Goal: Task Accomplishment & Management: Manage account settings

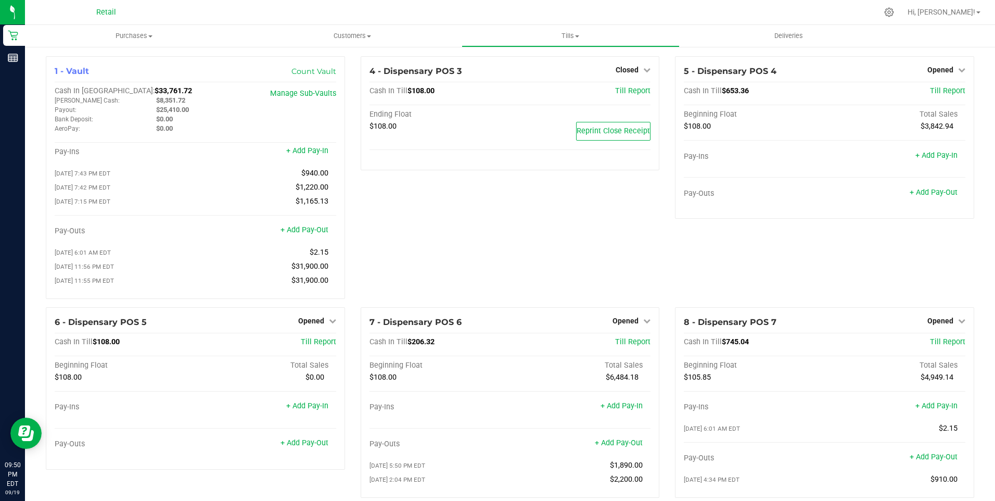
scroll to position [706, 0]
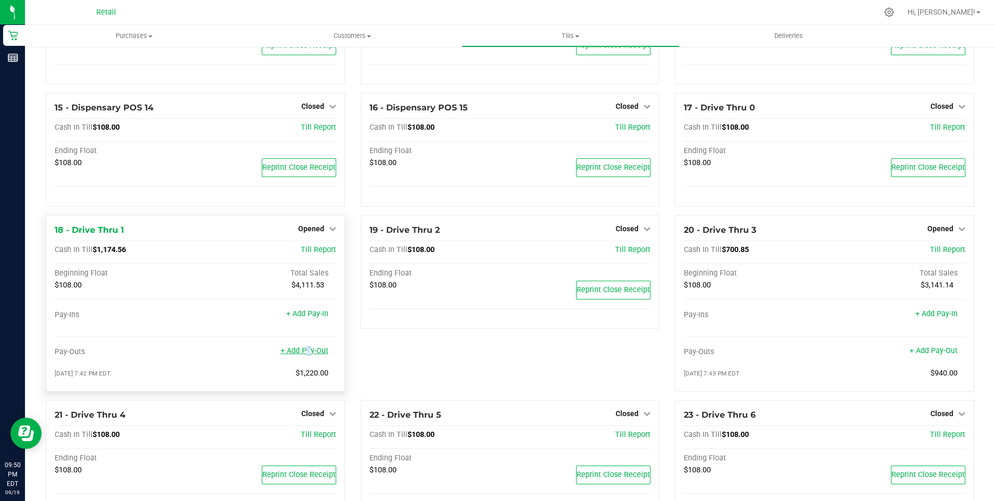
click at [304, 355] on link "+ Add Pay-Out" at bounding box center [305, 350] width 48 height 9
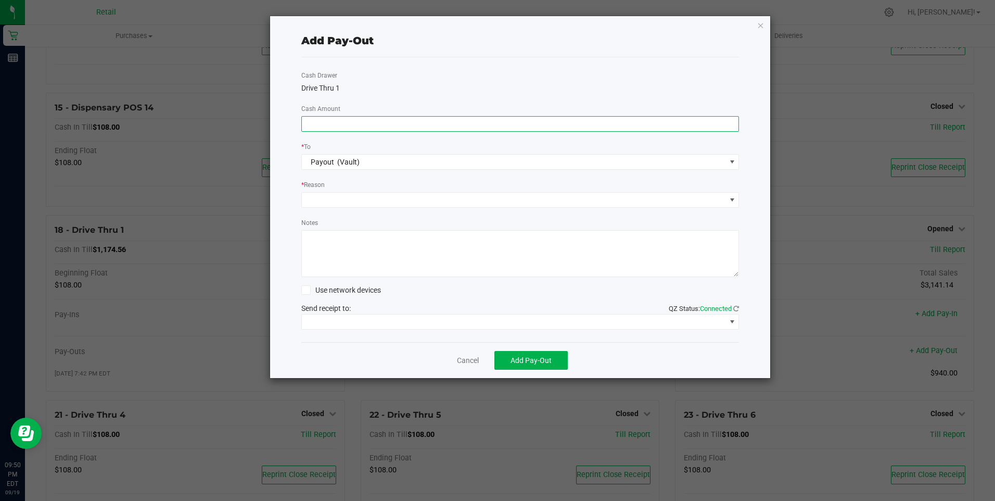
click at [307, 125] on input at bounding box center [520, 124] width 437 height 15
type input "$1,060.00"
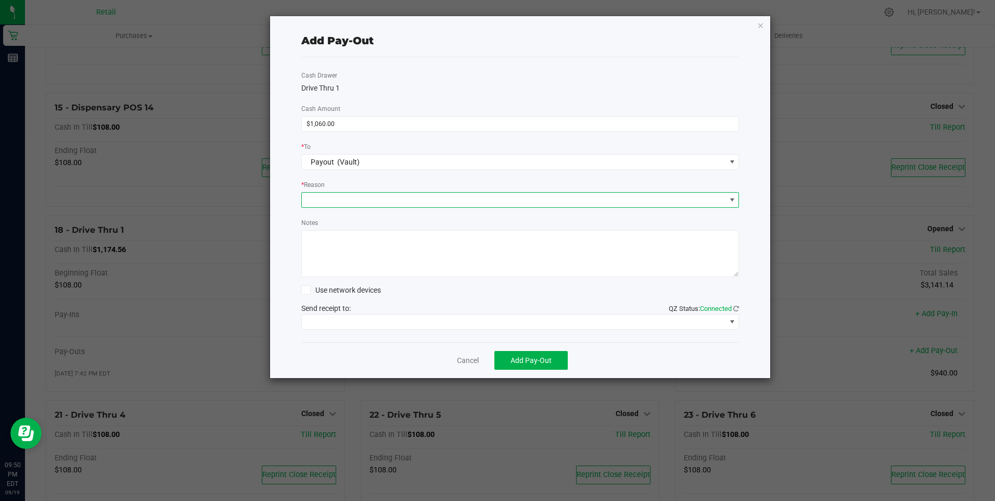
click at [319, 200] on span at bounding box center [514, 200] width 424 height 15
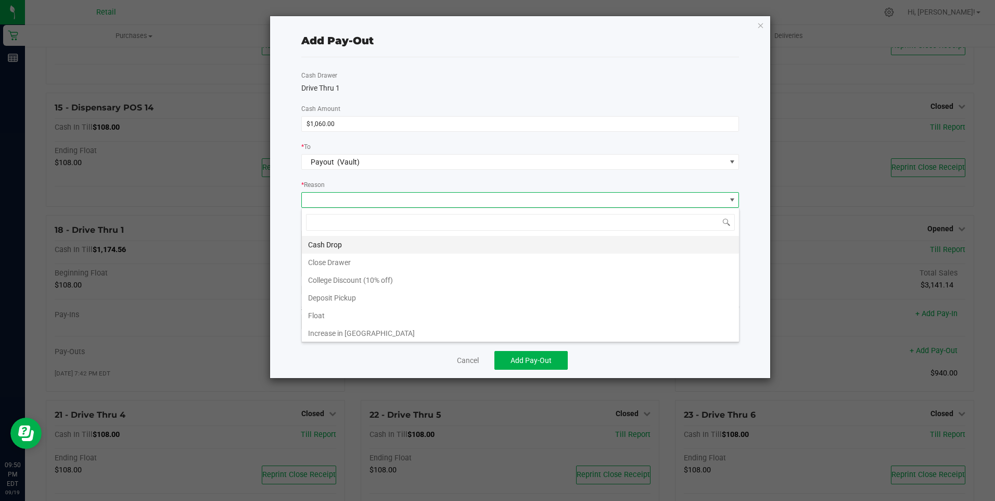
scroll to position [16, 438]
click at [327, 242] on li "Cash Drop" at bounding box center [520, 245] width 437 height 18
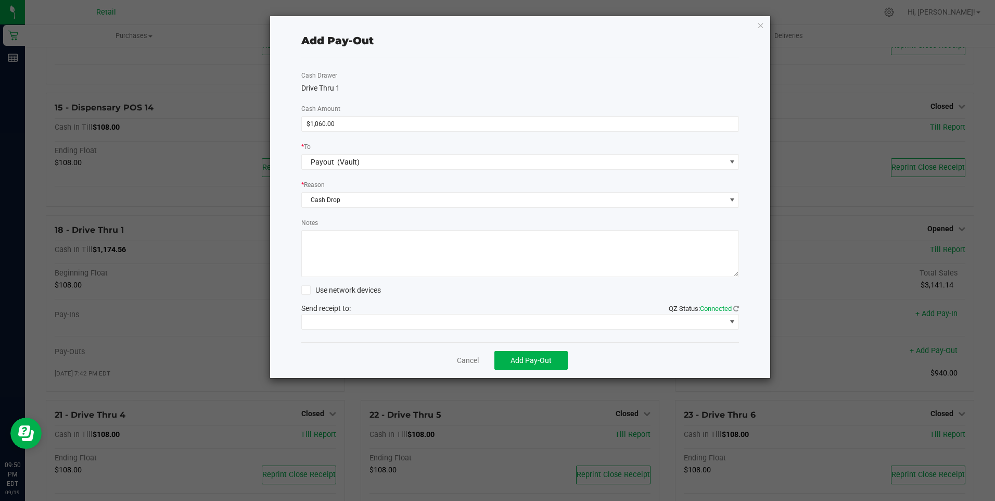
drag, startPoint x: 332, startPoint y: 255, endPoint x: 326, endPoint y: 251, distance: 6.5
click at [330, 254] on textarea "Notes" at bounding box center [520, 253] width 438 height 47
type textarea "mg"
click at [450, 318] on span at bounding box center [514, 321] width 424 height 15
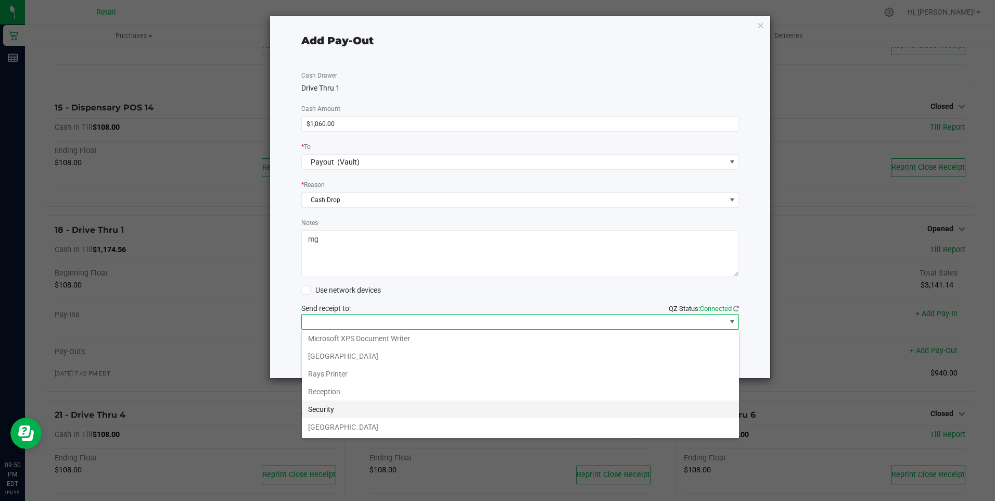
scroll to position [161, 0]
click at [486, 422] on Cutter "Star TSP143IIILAN Cutter" at bounding box center [520, 427] width 437 height 18
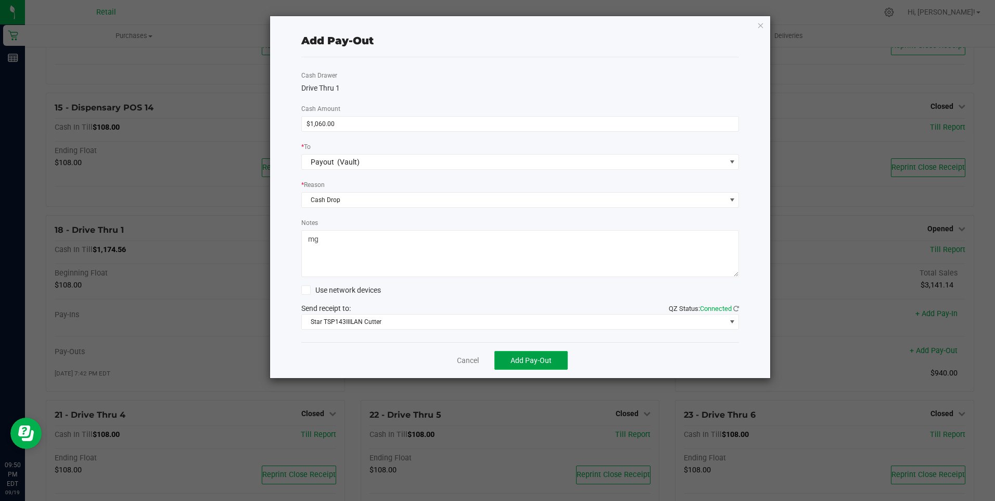
click at [528, 354] on button "Add Pay-Out" at bounding box center [531, 360] width 73 height 19
click at [466, 359] on link "Dismiss" at bounding box center [464, 360] width 25 height 11
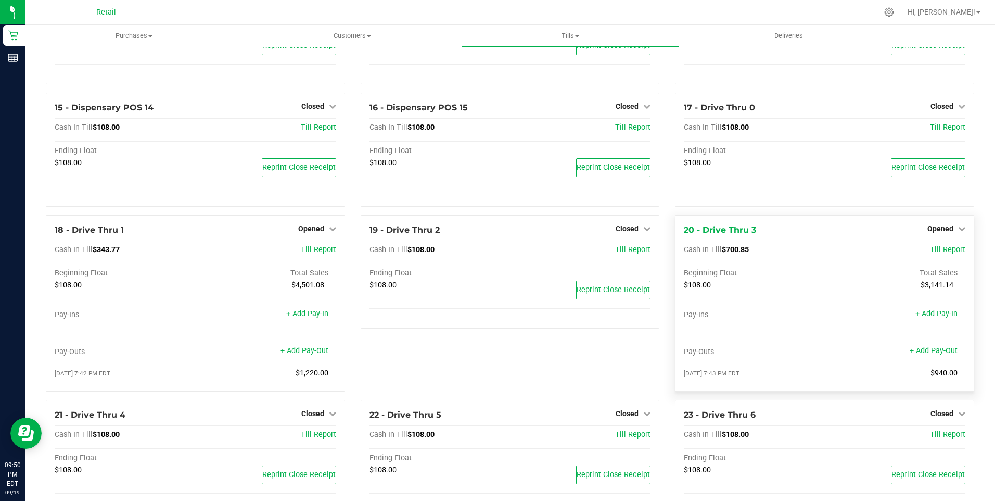
click at [932, 355] on link "+ Add Pay-Out" at bounding box center [934, 350] width 48 height 9
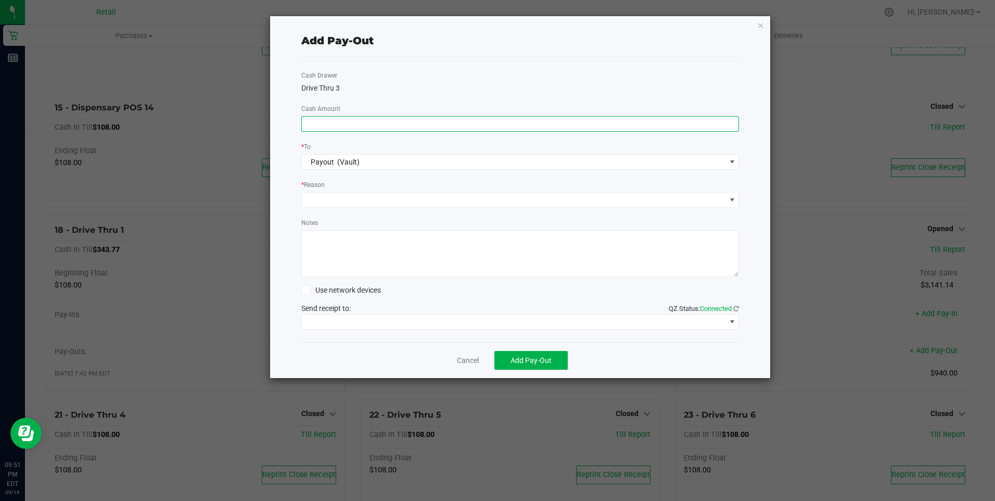
click at [321, 122] on input at bounding box center [520, 124] width 437 height 15
type input "$590.00"
click at [320, 195] on span at bounding box center [514, 200] width 424 height 15
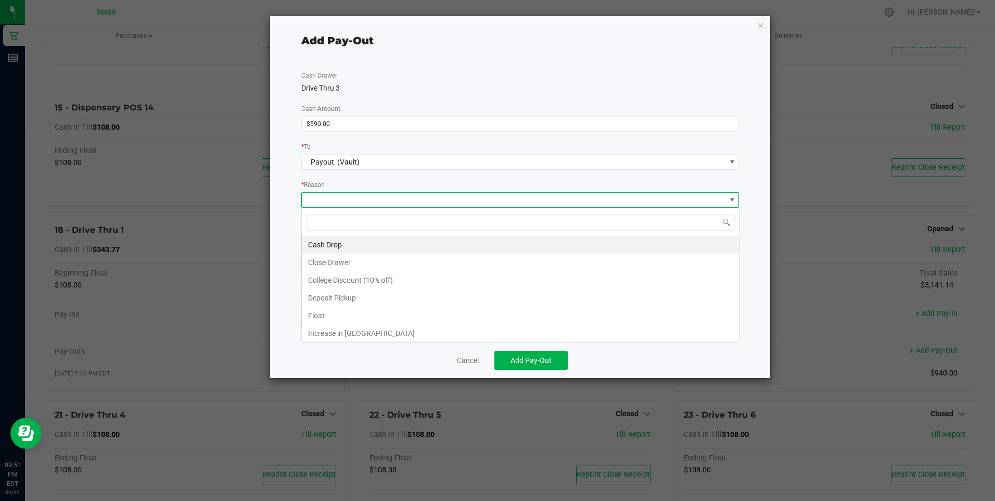
scroll to position [16, 438]
click at [324, 237] on li "Cash Drop" at bounding box center [520, 245] width 437 height 18
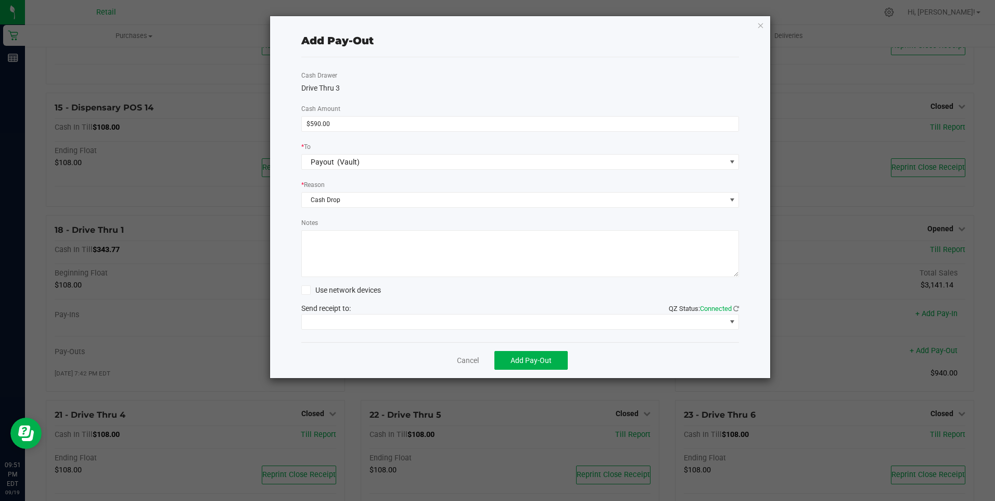
click at [324, 243] on textarea "Notes" at bounding box center [520, 253] width 438 height 47
type textarea "mg"
click at [466, 321] on span at bounding box center [514, 321] width 424 height 15
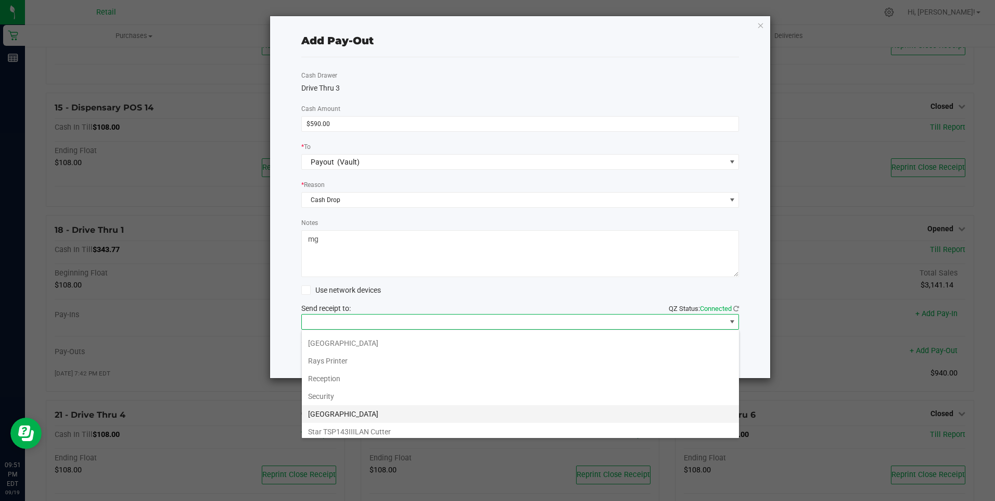
scroll to position [161, 0]
click at [484, 424] on Cutter "Star TSP143IIILAN Cutter" at bounding box center [520, 427] width 437 height 18
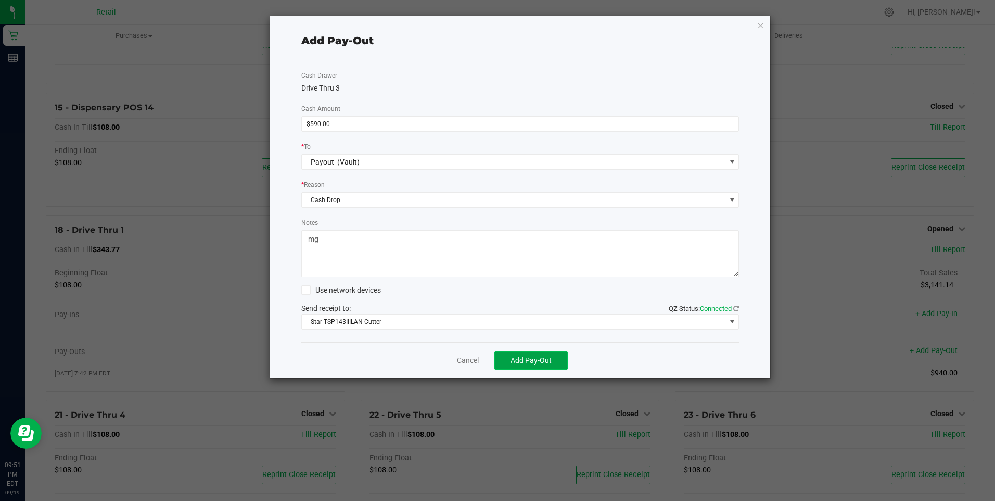
click at [530, 358] on span "Add Pay-Out" at bounding box center [531, 360] width 41 height 8
click at [463, 356] on link "Dismiss" at bounding box center [464, 360] width 25 height 11
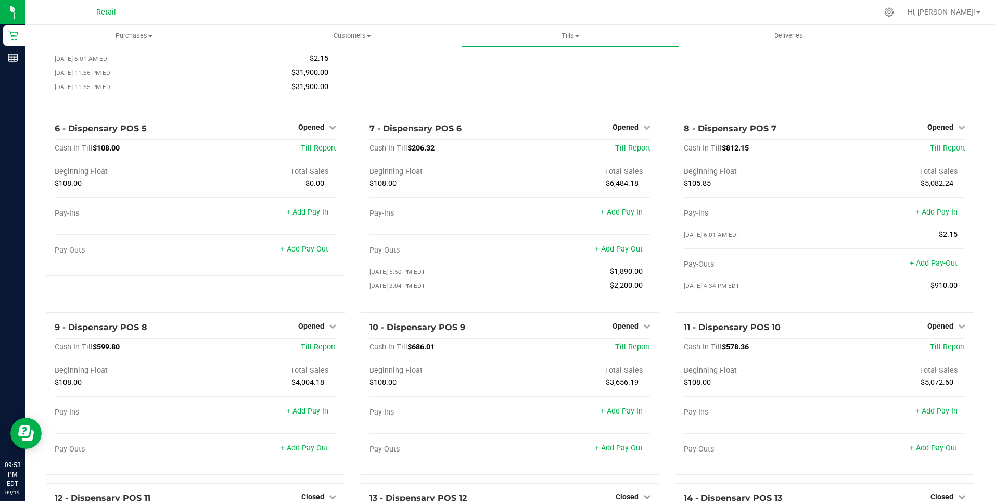
scroll to position [208, 0]
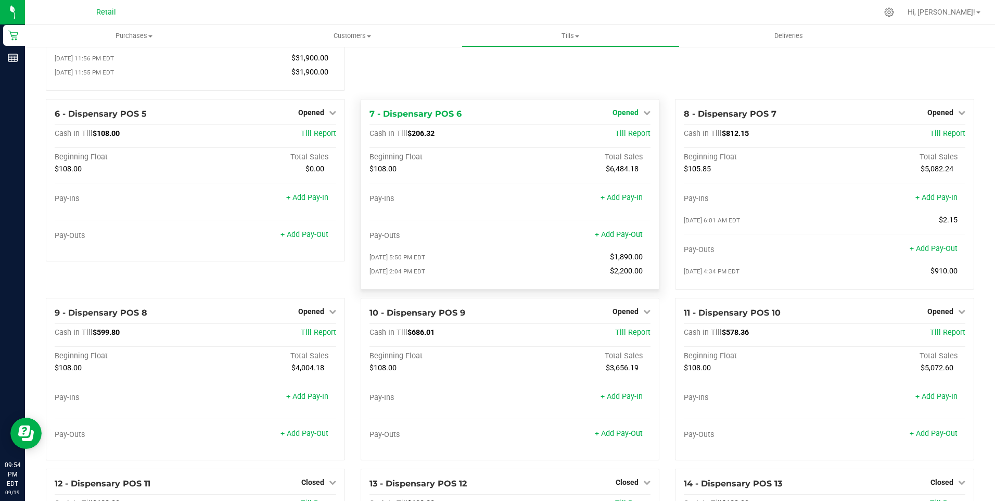
click at [628, 113] on span "Opened" at bounding box center [626, 112] width 26 height 8
click at [635, 137] on link "Close Till" at bounding box center [627, 134] width 28 height 8
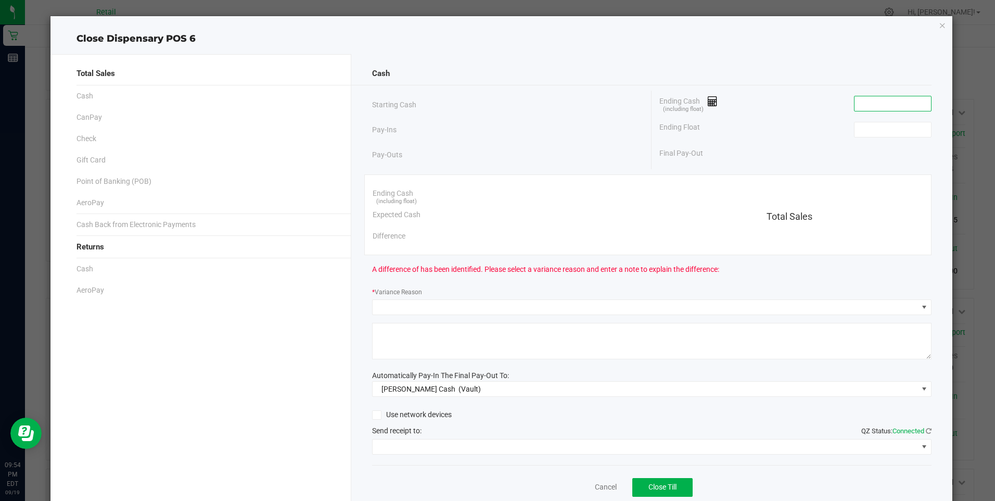
click at [855, 107] on input at bounding box center [893, 103] width 77 height 15
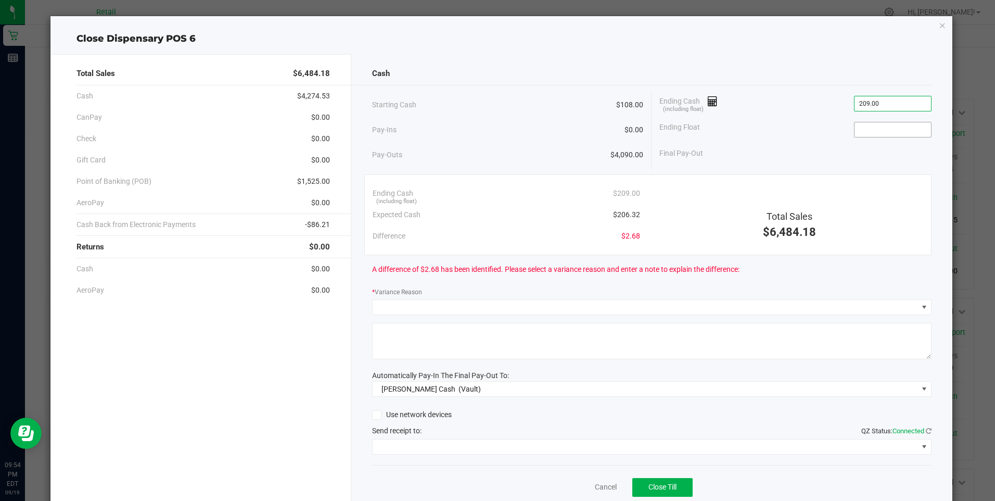
type input "$209.00"
click at [855, 127] on input at bounding box center [893, 129] width 77 height 15
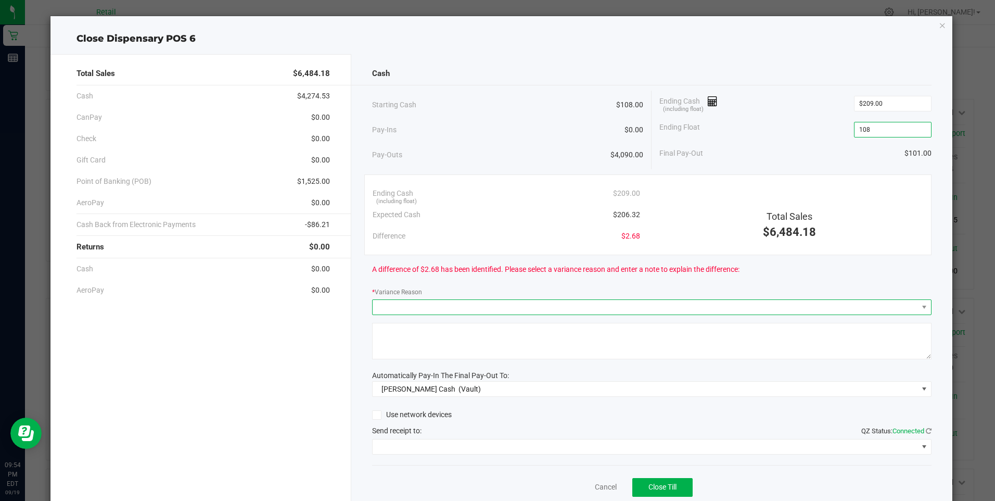
type input "$108.00"
click at [447, 301] on span at bounding box center [646, 307] width 546 height 15
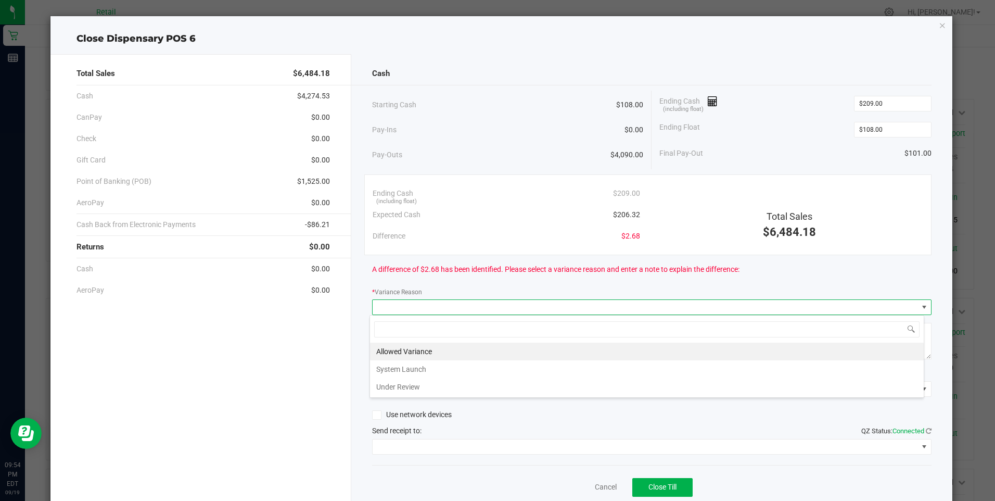
scroll to position [16, 555]
click at [415, 345] on li "Allowed Variance" at bounding box center [647, 352] width 554 height 18
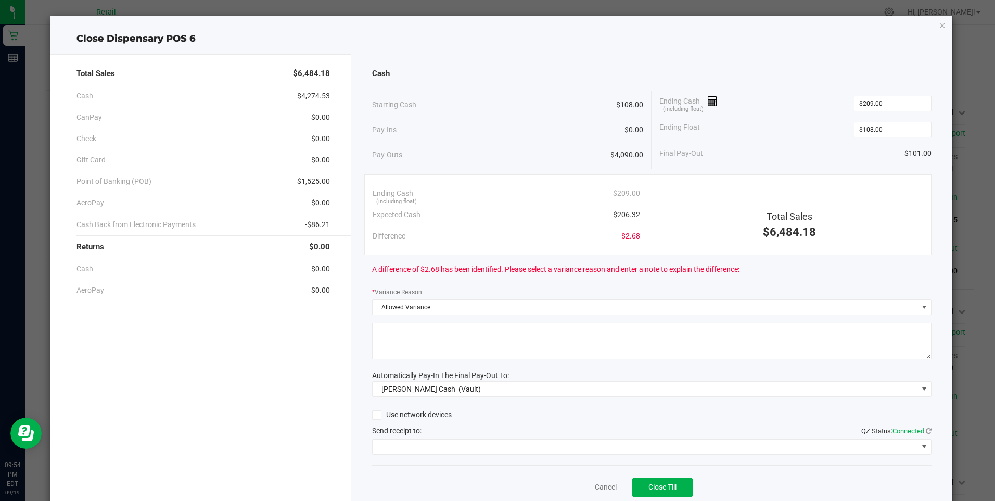
drag, startPoint x: 417, startPoint y: 344, endPoint x: 412, endPoint y: 343, distance: 5.4
click at [416, 344] on textarea at bounding box center [652, 341] width 560 height 36
type textarea "mg"
click at [537, 445] on span at bounding box center [646, 446] width 546 height 15
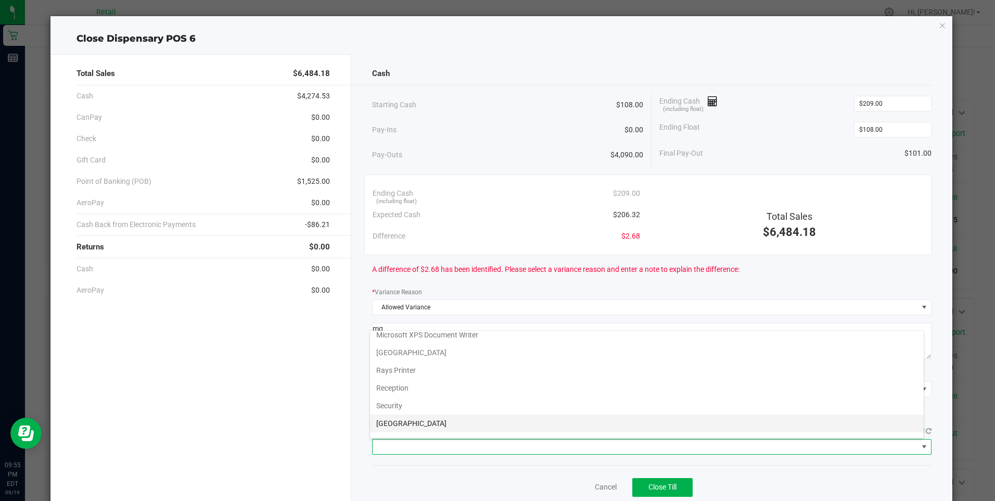
scroll to position [161, 0]
click at [589, 425] on Cutter "Star TSP143IIILAN Cutter" at bounding box center [647, 428] width 554 height 18
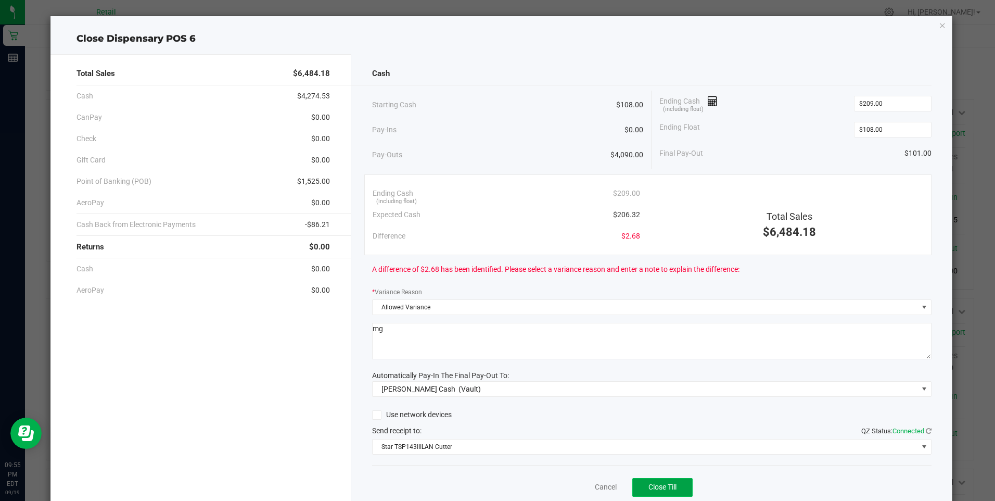
click at [654, 480] on button "Close Till" at bounding box center [663, 487] width 60 height 19
click at [572, 484] on link "Dismiss" at bounding box center [583, 487] width 25 height 11
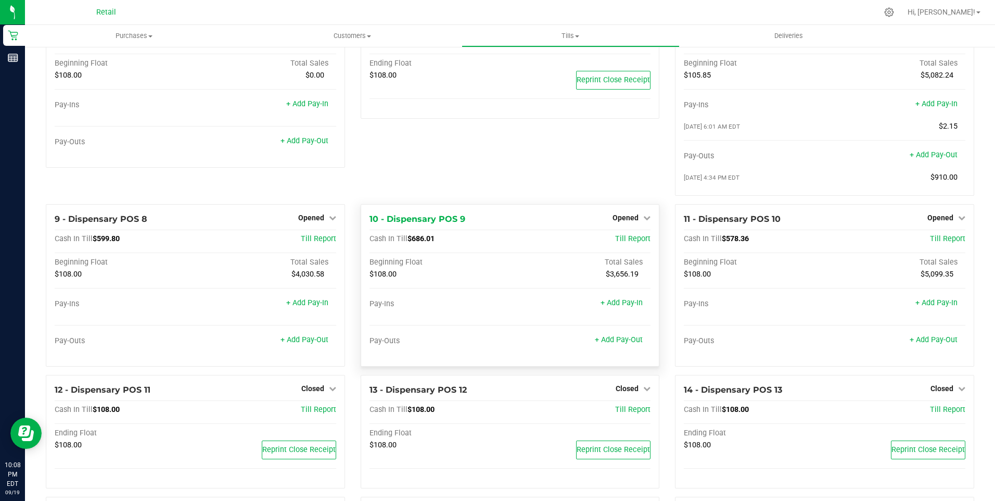
scroll to position [312, 0]
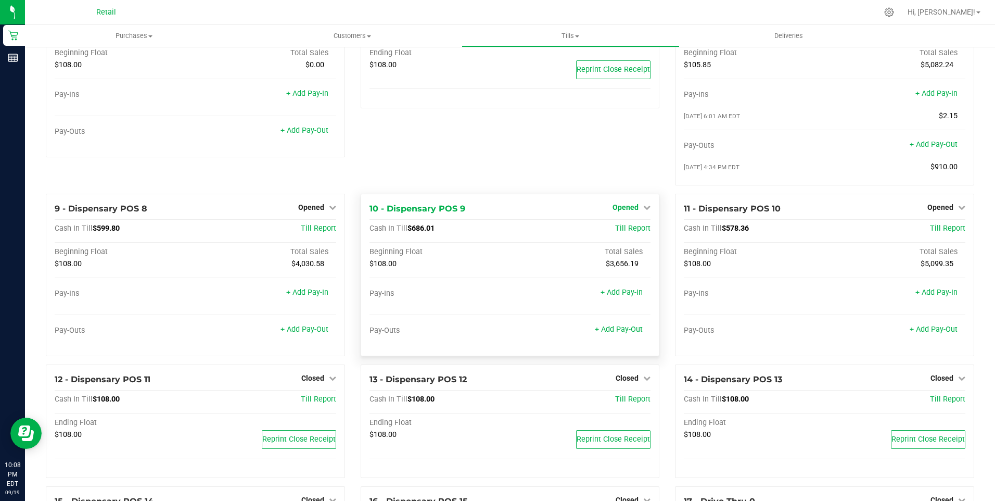
click at [630, 211] on span "Opened" at bounding box center [626, 207] width 26 height 8
click at [637, 232] on link "Close Till" at bounding box center [627, 228] width 28 height 8
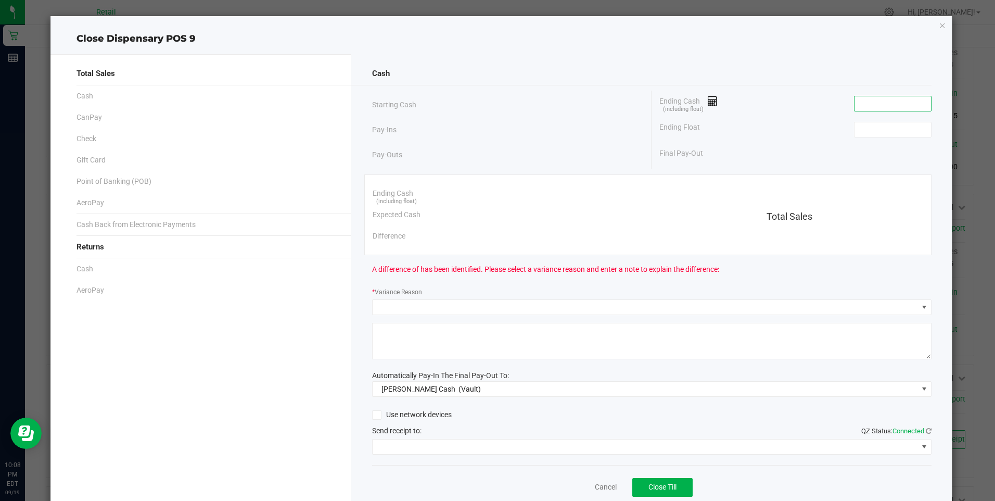
click at [860, 102] on input at bounding box center [893, 103] width 77 height 15
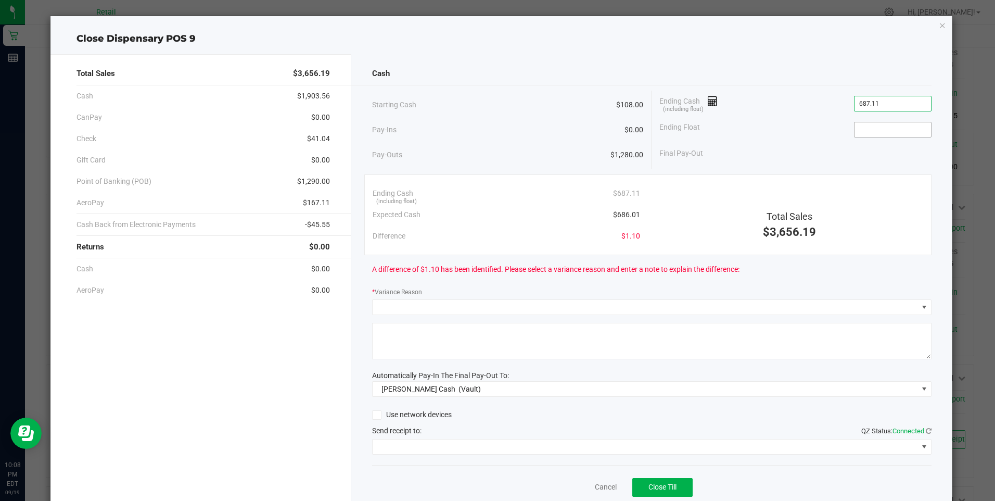
type input "$687.11"
click at [861, 133] on input at bounding box center [893, 129] width 77 height 15
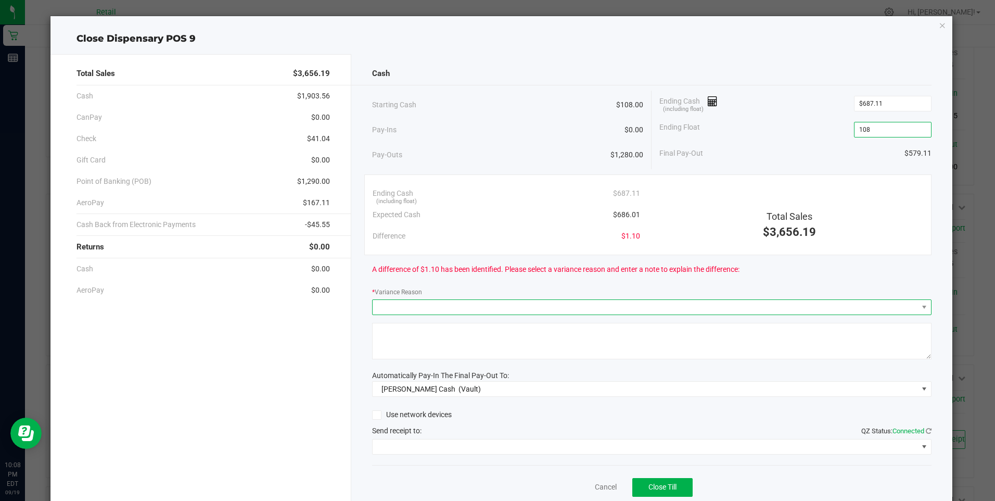
type input "$108.00"
click at [435, 307] on span at bounding box center [646, 307] width 546 height 15
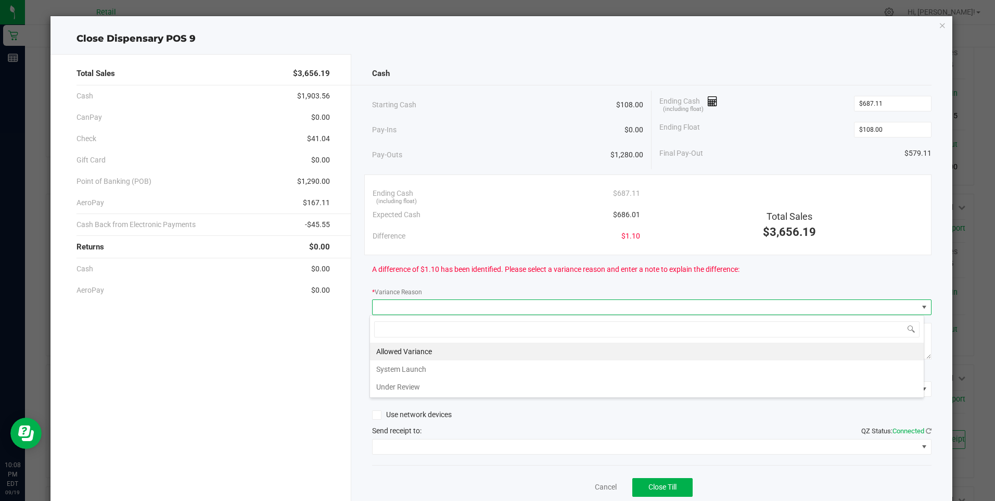
scroll to position [16, 555]
click at [423, 348] on li "Allowed Variance" at bounding box center [647, 352] width 554 height 18
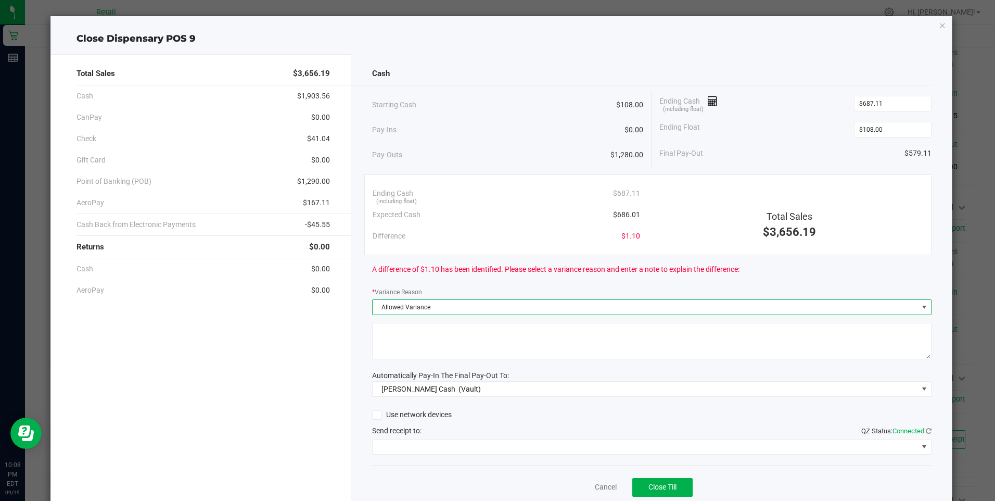
click at [422, 348] on textarea at bounding box center [652, 341] width 560 height 36
type textarea "mg"
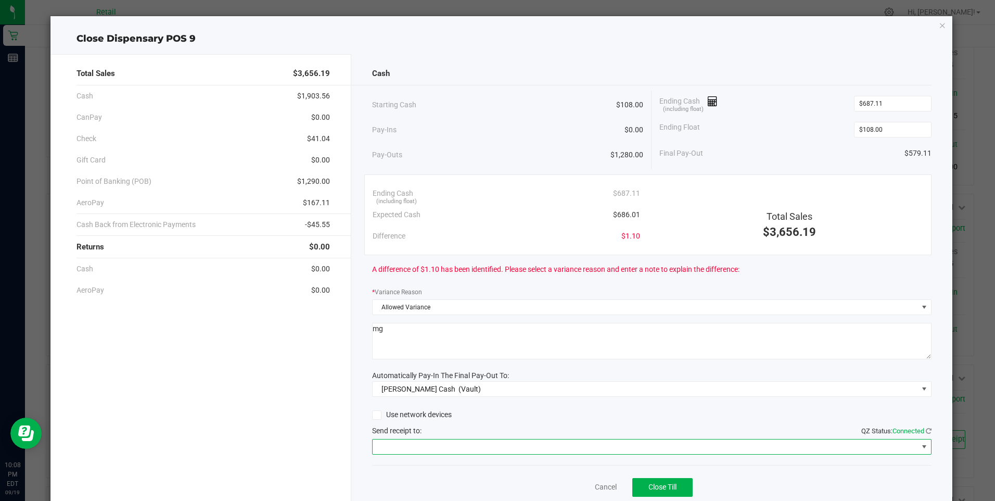
click at [542, 443] on span at bounding box center [646, 446] width 546 height 15
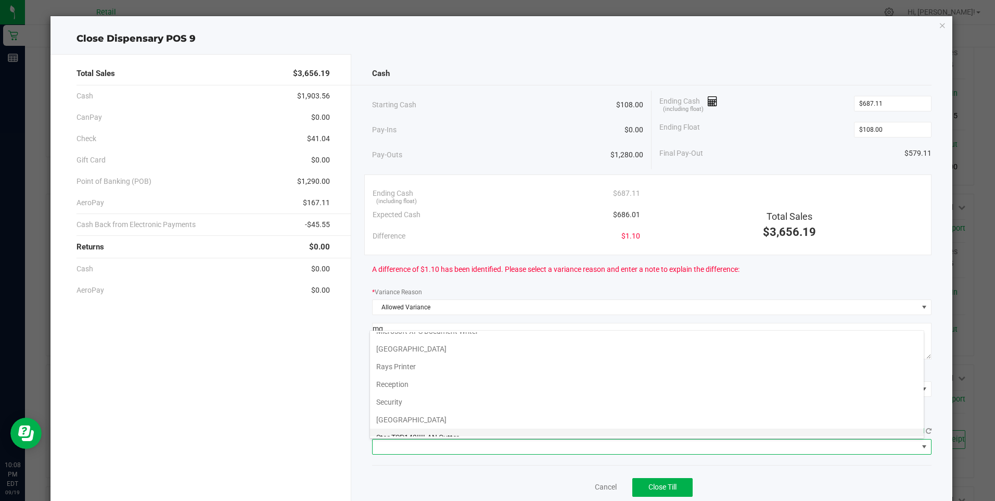
scroll to position [161, 0]
click at [575, 421] on Cutter "Star TSP143IIILAN Cutter" at bounding box center [647, 428] width 554 height 18
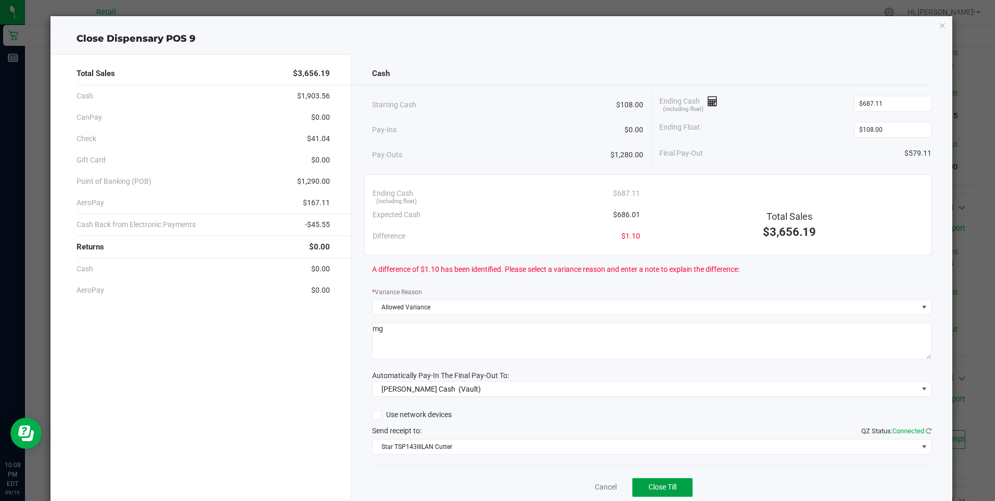
click at [656, 482] on button "Close Till" at bounding box center [663, 487] width 60 height 19
click at [576, 484] on div "Dismiss Reprint Closing Receipt" at bounding box center [652, 485] width 560 height 40
click at [579, 484] on link "Dismiss" at bounding box center [583, 487] width 25 height 11
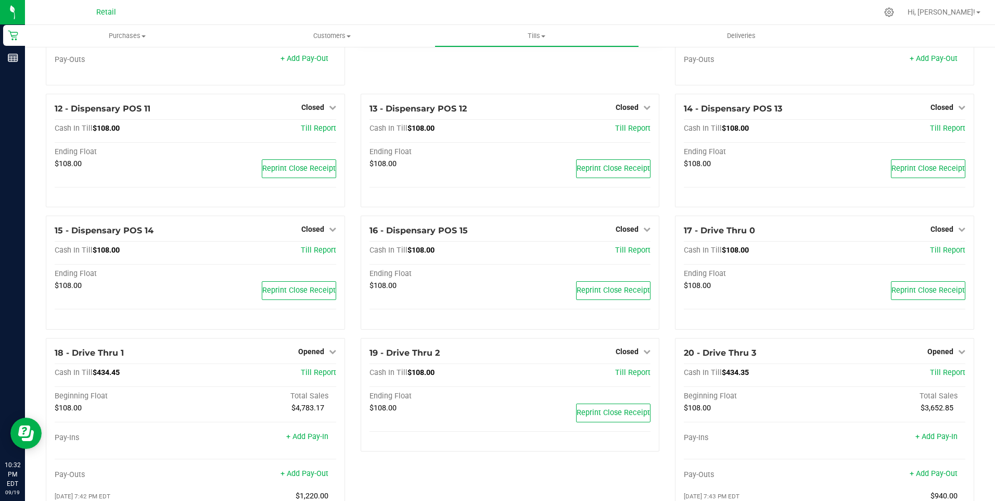
scroll to position [625, 0]
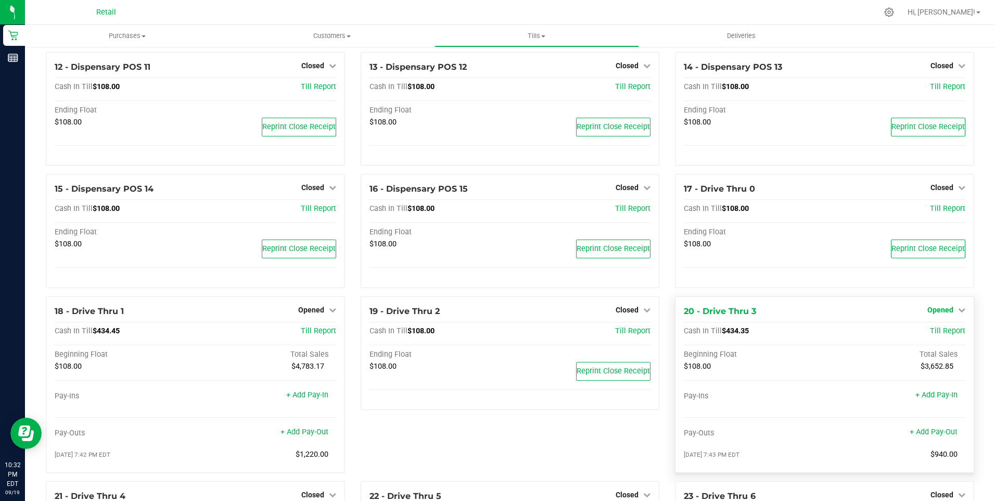
click at [947, 312] on link "Opened" at bounding box center [947, 310] width 38 height 8
click at [937, 335] on link "Close Till" at bounding box center [942, 331] width 28 height 8
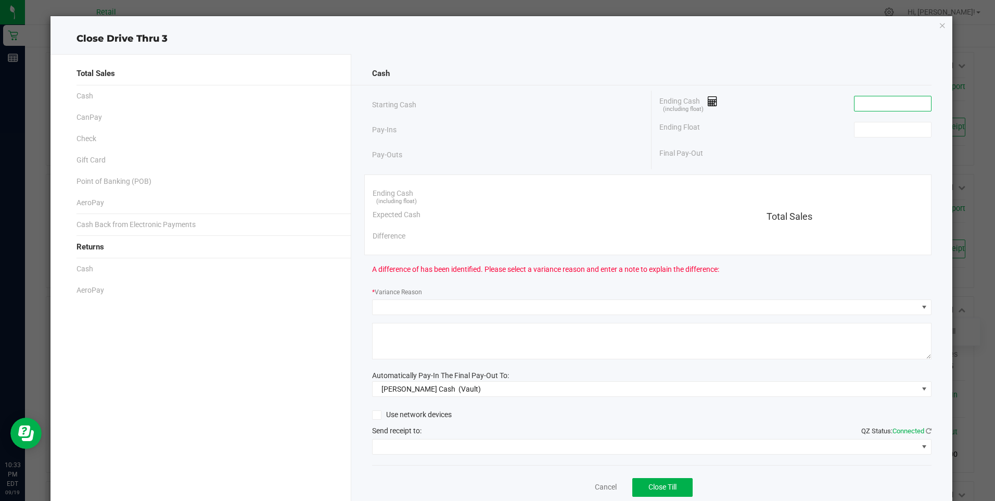
click at [857, 106] on input at bounding box center [893, 103] width 77 height 15
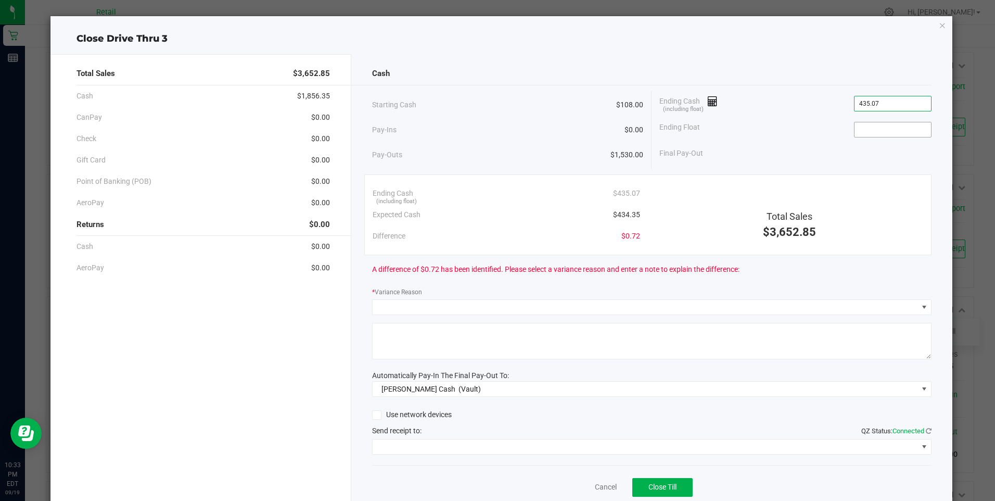
type input "$435.07"
click at [858, 132] on input at bounding box center [893, 129] width 77 height 15
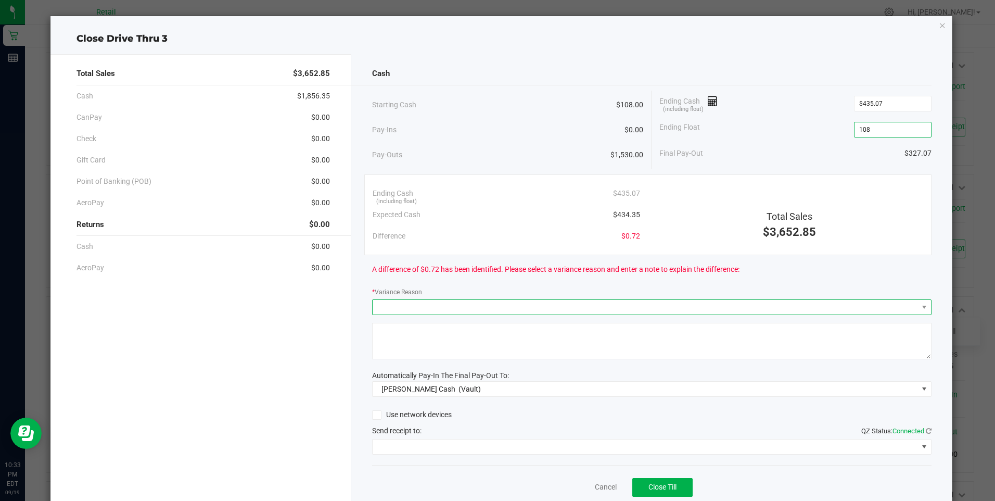
type input "$108.00"
click at [388, 304] on span at bounding box center [646, 307] width 546 height 15
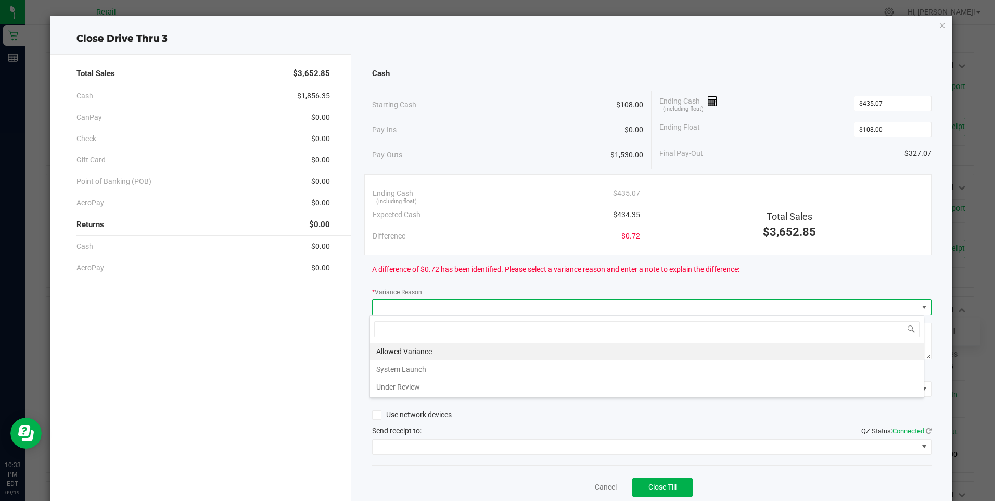
scroll to position [16, 555]
click at [401, 345] on li "Allowed Variance" at bounding box center [647, 352] width 554 height 18
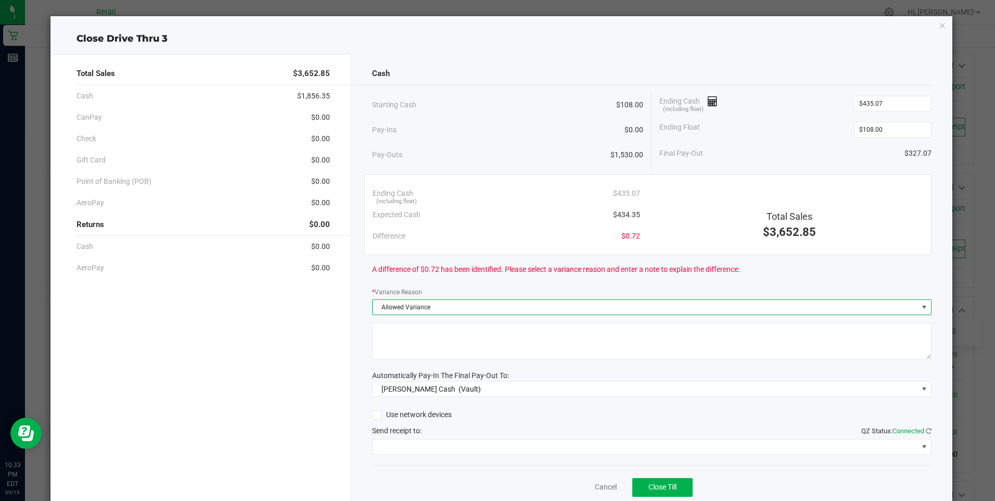
click at [402, 345] on textarea at bounding box center [652, 341] width 560 height 36
type textarea "mg"
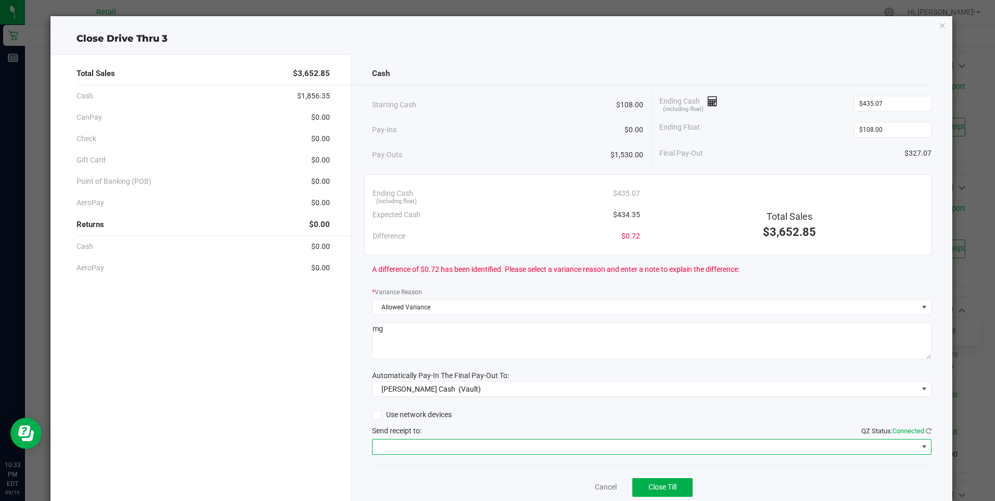
click at [563, 445] on span at bounding box center [646, 446] width 546 height 15
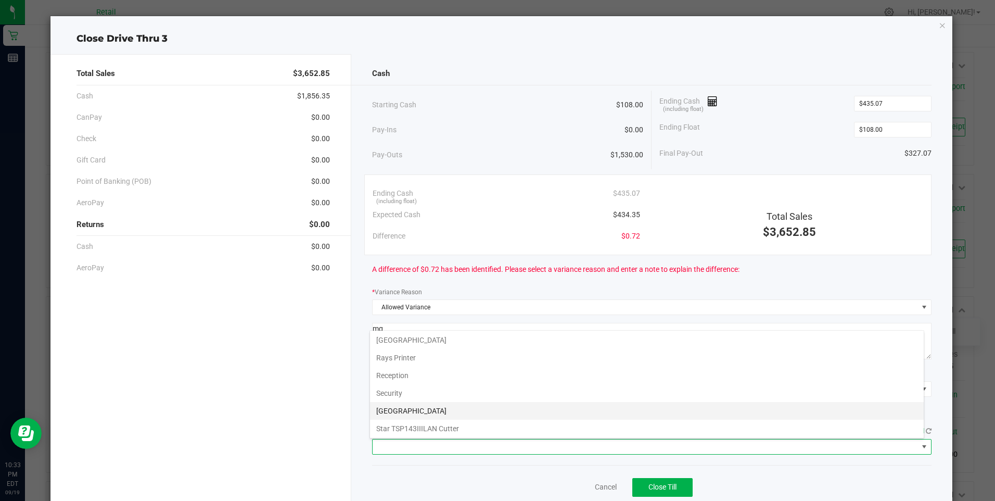
scroll to position [161, 0]
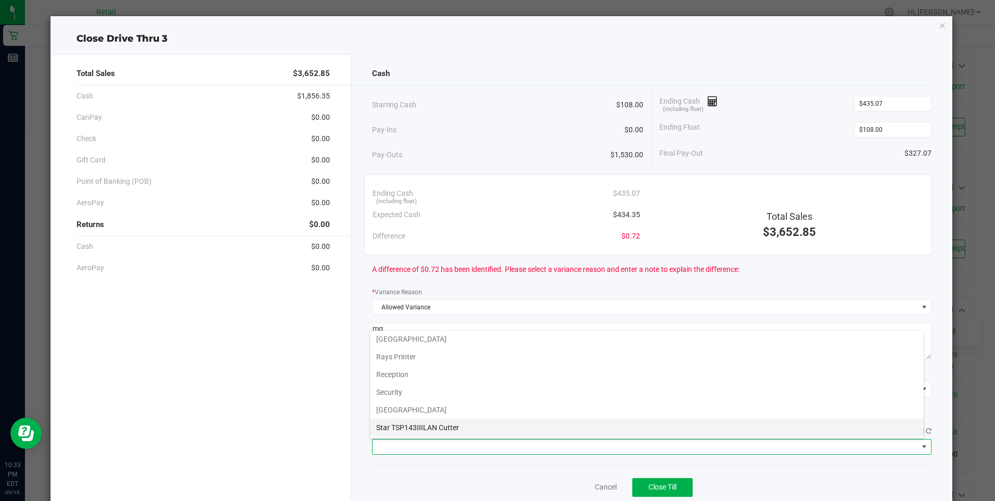
click at [574, 426] on Cutter "Star TSP143IIILAN Cutter" at bounding box center [647, 428] width 554 height 18
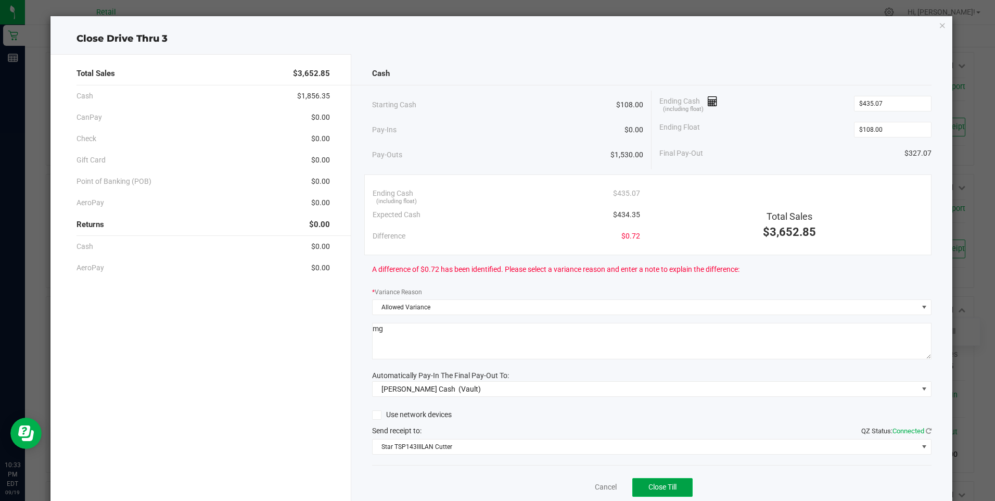
click at [660, 483] on span "Close Till" at bounding box center [663, 487] width 28 height 8
click at [583, 482] on link "Dismiss" at bounding box center [583, 487] width 25 height 11
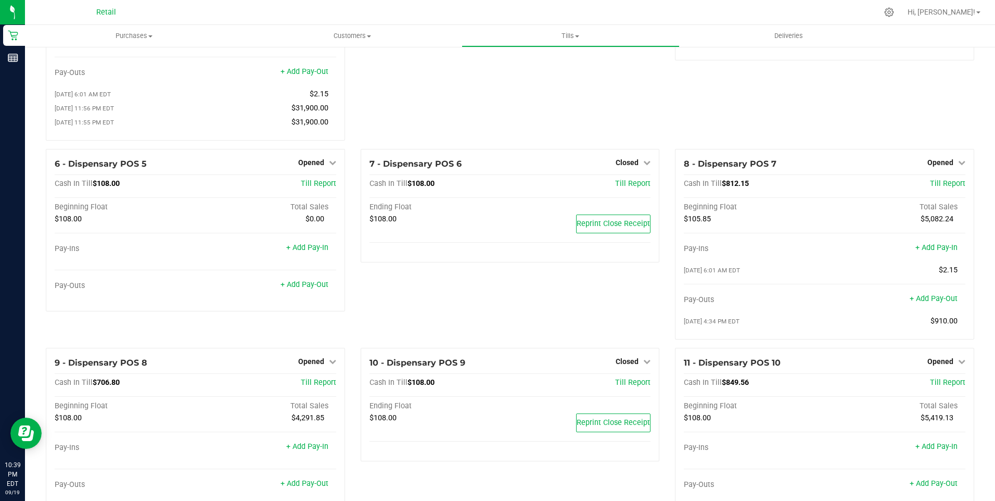
scroll to position [156, 0]
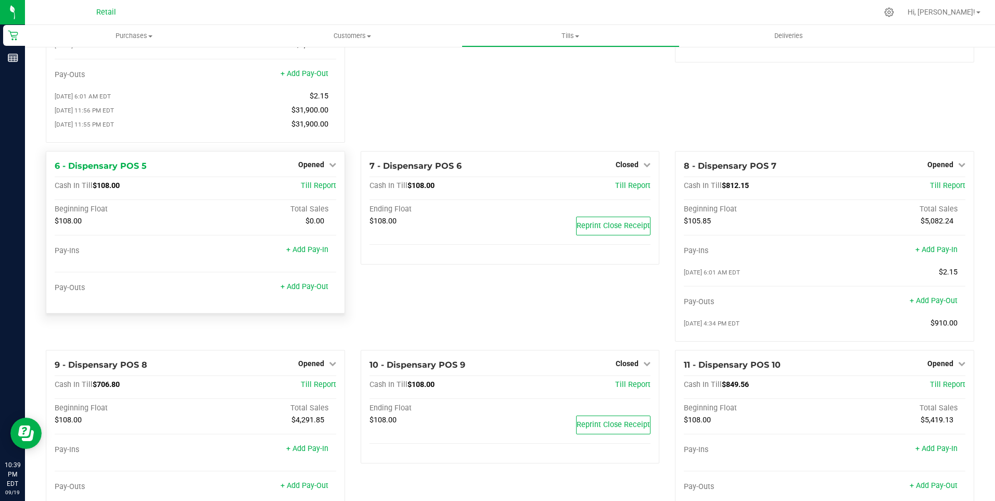
click at [308, 164] on div "Opened" at bounding box center [317, 164] width 38 height 12
click at [311, 167] on span "Opened" at bounding box center [311, 164] width 26 height 8
click at [321, 186] on div "Close Till" at bounding box center [312, 186] width 77 height 13
click at [323, 190] on link "Close Till" at bounding box center [312, 186] width 28 height 8
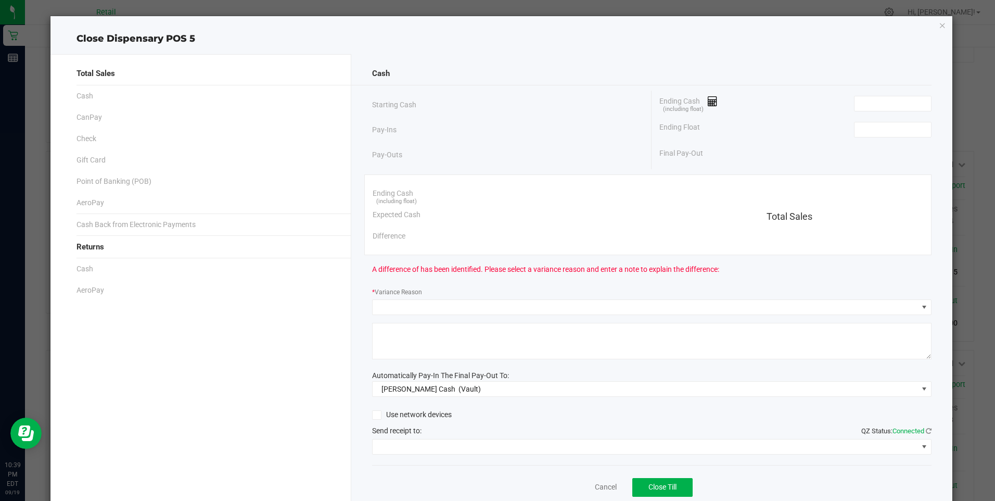
drag, startPoint x: 861, startPoint y: 112, endPoint x: 827, endPoint y: 109, distance: 34.0
click at [861, 114] on div "Ending Cash (including float)" at bounding box center [796, 104] width 272 height 26
click at [855, 107] on input at bounding box center [893, 103] width 77 height 15
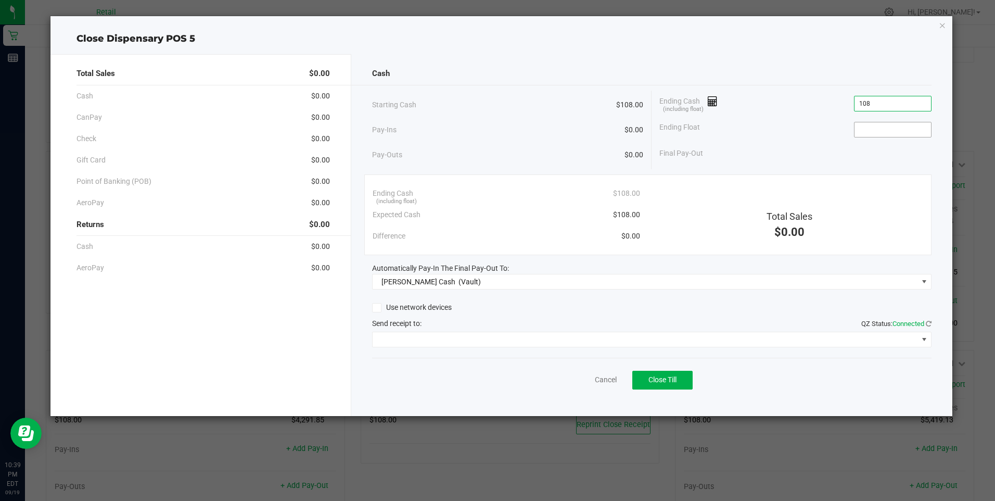
type input "$108.00"
click at [863, 132] on input at bounding box center [893, 129] width 77 height 15
type input "$108.00"
click at [662, 379] on span "Close Till" at bounding box center [663, 379] width 28 height 8
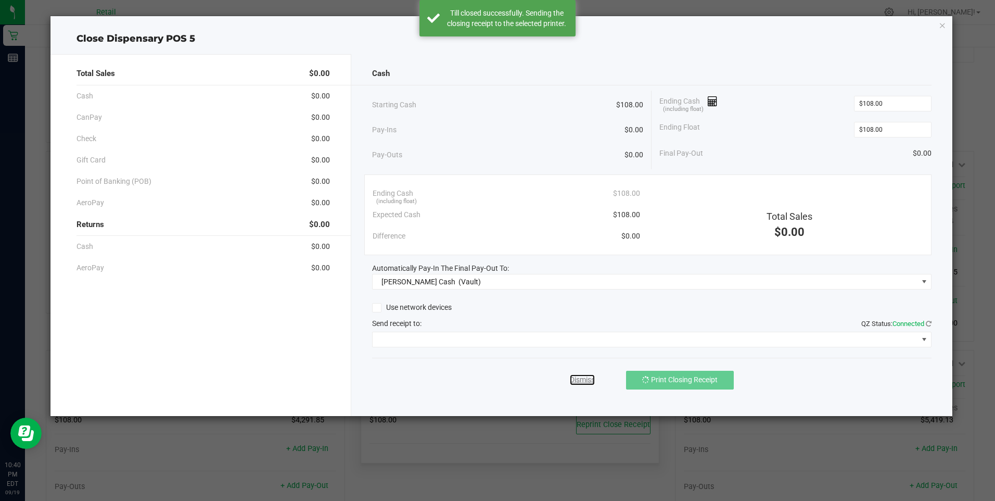
click at [583, 378] on link "Dismiss" at bounding box center [582, 379] width 25 height 11
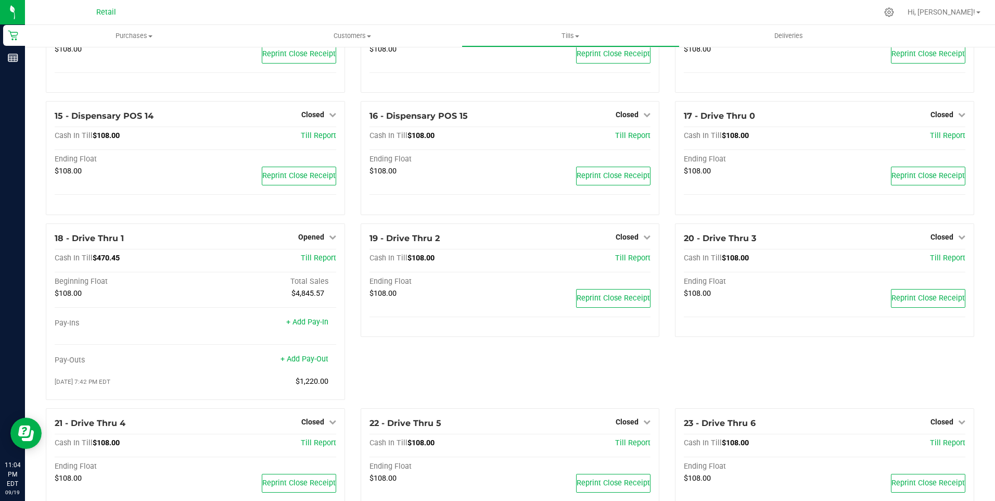
scroll to position [729, 0]
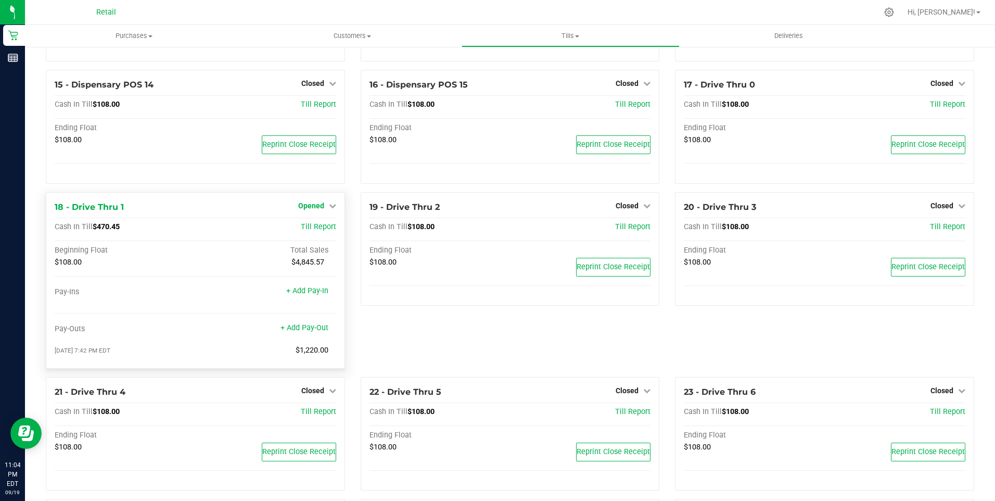
click at [315, 208] on span "Opened" at bounding box center [311, 205] width 26 height 8
click at [311, 231] on link "Close Till" at bounding box center [312, 227] width 28 height 8
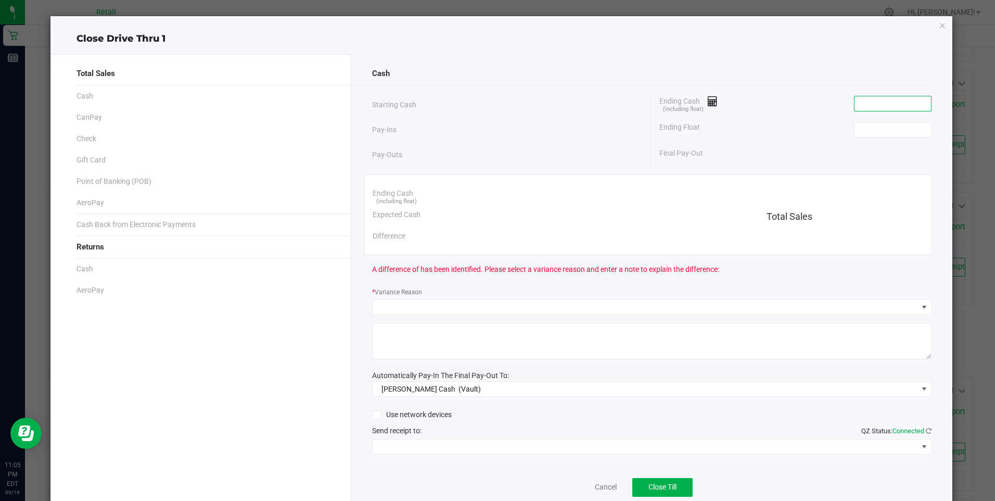
drag, startPoint x: 862, startPoint y: 100, endPoint x: 857, endPoint y: 110, distance: 10.9
click at [862, 100] on input at bounding box center [893, 103] width 77 height 15
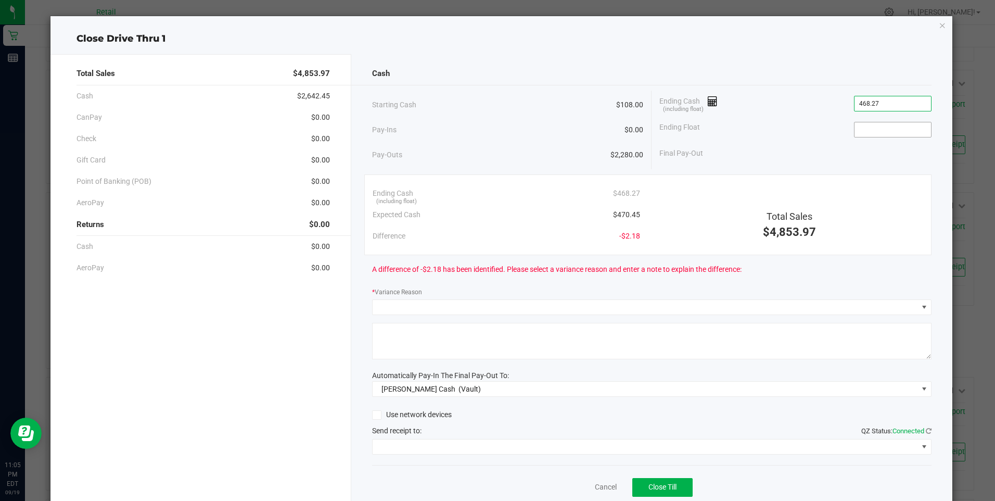
type input "$468.27"
click at [860, 131] on input at bounding box center [893, 129] width 77 height 15
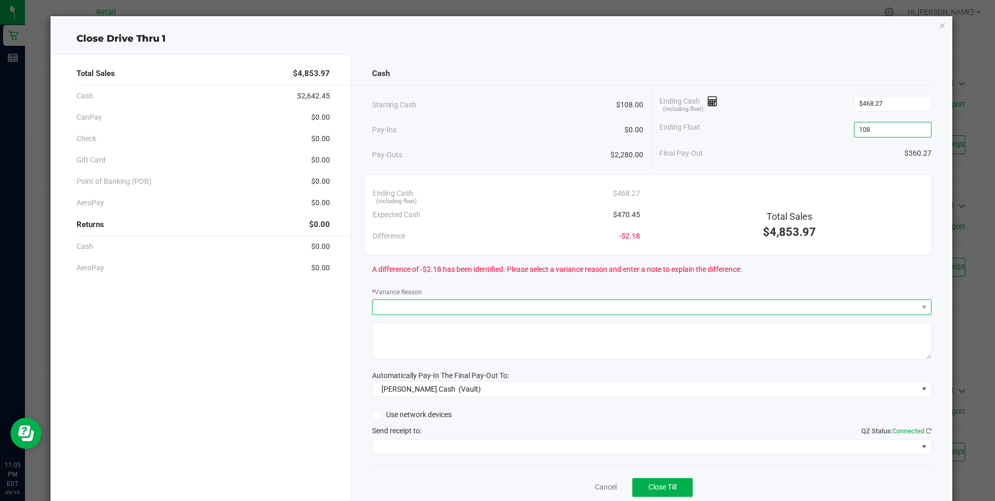
type input "$108.00"
click at [384, 308] on span at bounding box center [646, 307] width 546 height 15
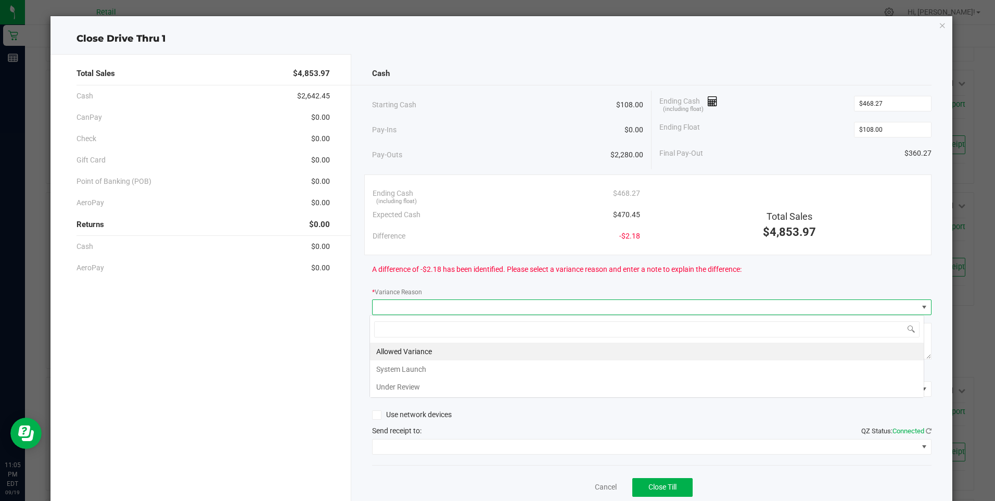
scroll to position [16, 555]
click at [420, 345] on li "Allowed Variance" at bounding box center [647, 352] width 554 height 18
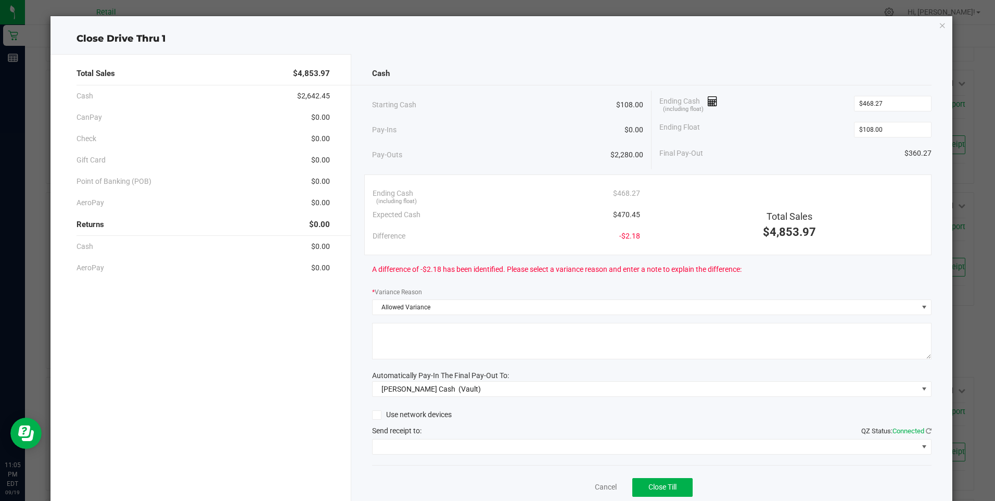
click at [417, 345] on textarea at bounding box center [652, 341] width 560 height 36
type textarea "mg"
click at [562, 444] on span at bounding box center [646, 446] width 546 height 15
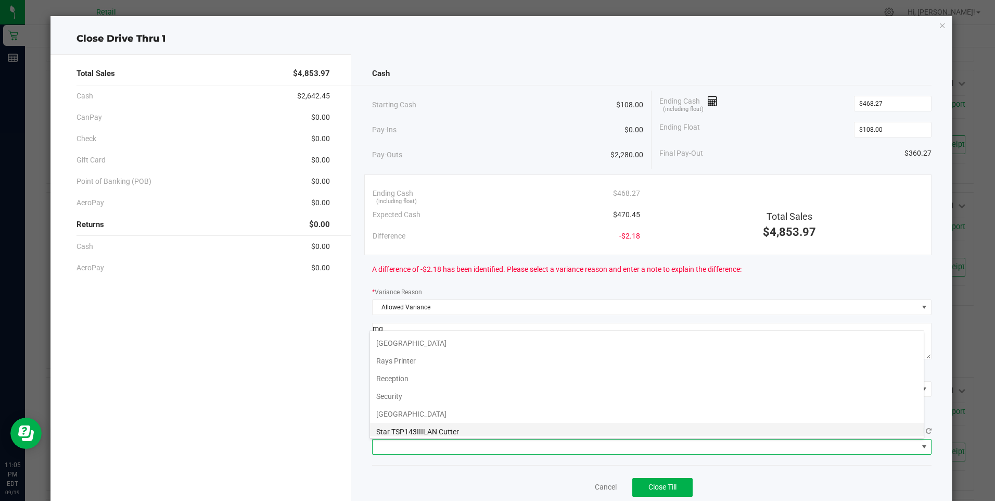
scroll to position [161, 0]
click at [583, 427] on Cutter "Star TSP143IIILAN Cutter" at bounding box center [647, 428] width 554 height 18
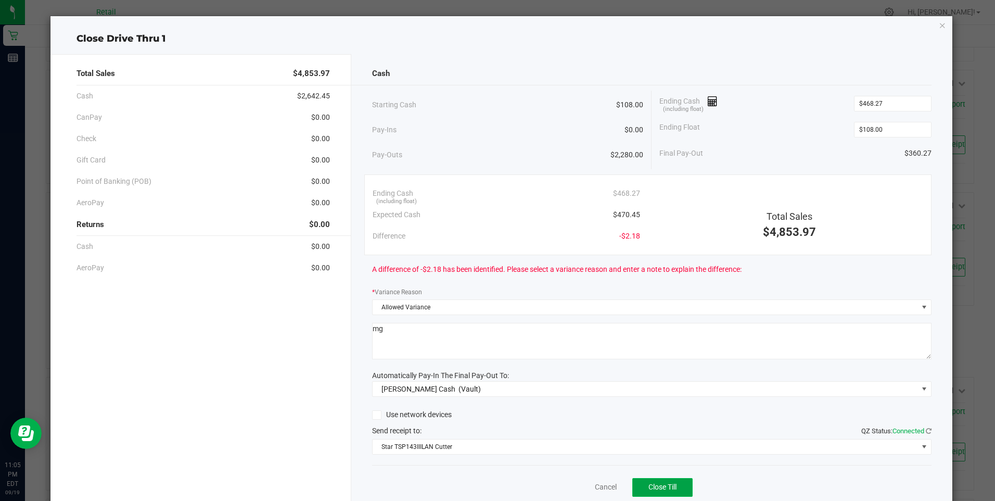
click at [665, 481] on button "Close Till" at bounding box center [663, 487] width 60 height 19
click at [574, 483] on link "Dismiss" at bounding box center [583, 487] width 25 height 11
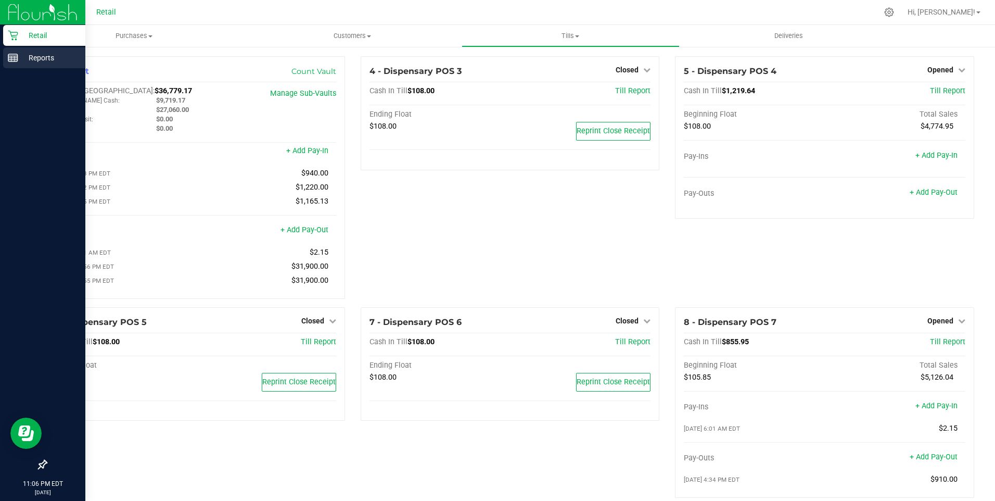
click at [19, 55] on p "Reports" at bounding box center [49, 58] width 62 height 12
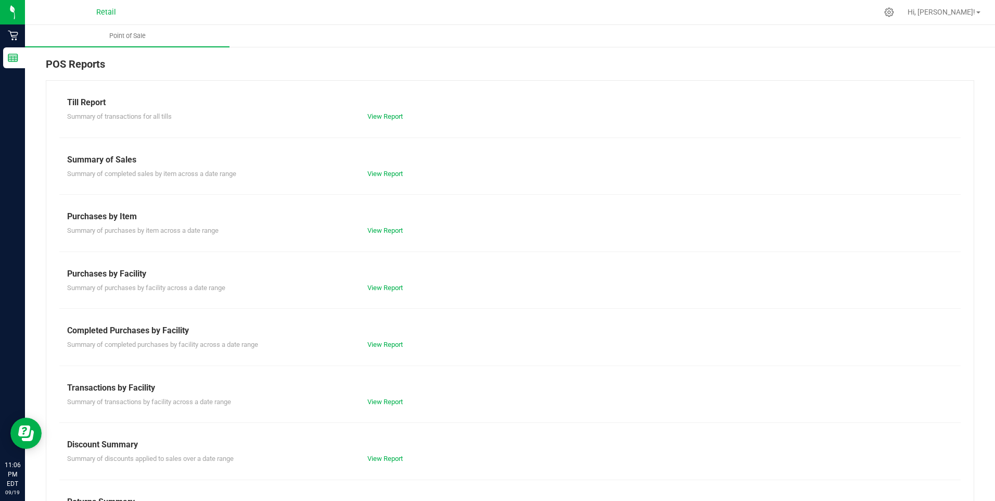
click at [384, 112] on div "View Report" at bounding box center [510, 116] width 300 height 10
click at [377, 110] on div "Summary of transactions for all tills View Report" at bounding box center [510, 115] width 902 height 13
click at [387, 117] on link "View Report" at bounding box center [385, 116] width 35 height 8
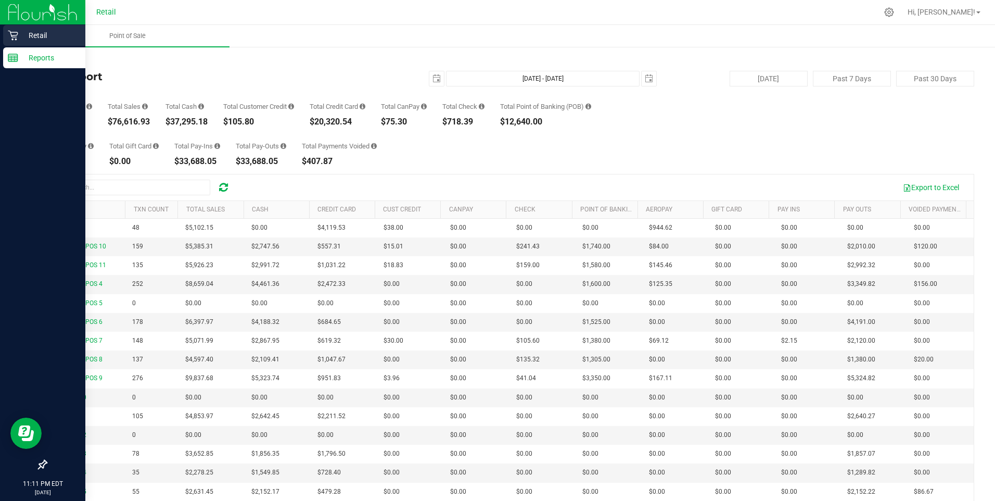
click at [16, 29] on div "Retail" at bounding box center [44, 35] width 82 height 21
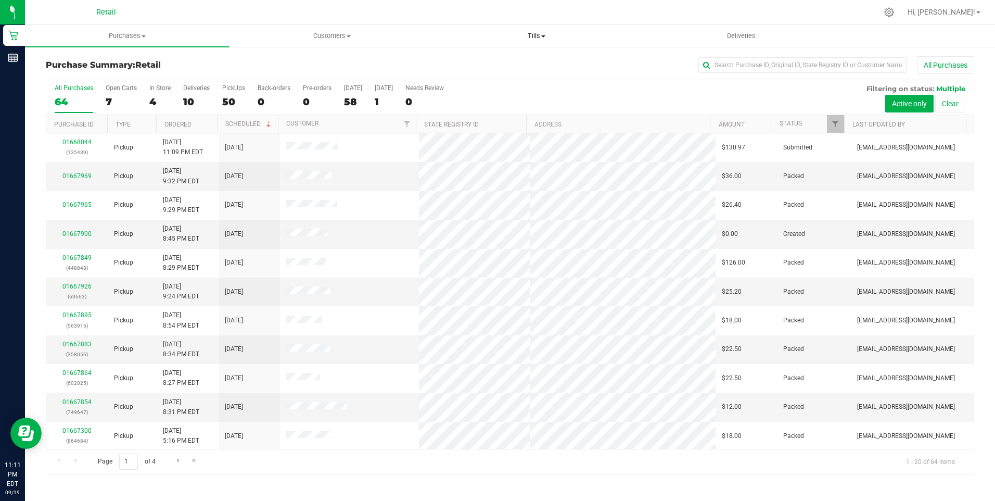
click at [536, 33] on span "Tills" at bounding box center [537, 35] width 204 height 9
click at [532, 61] on li "Manage tills" at bounding box center [537, 63] width 205 height 12
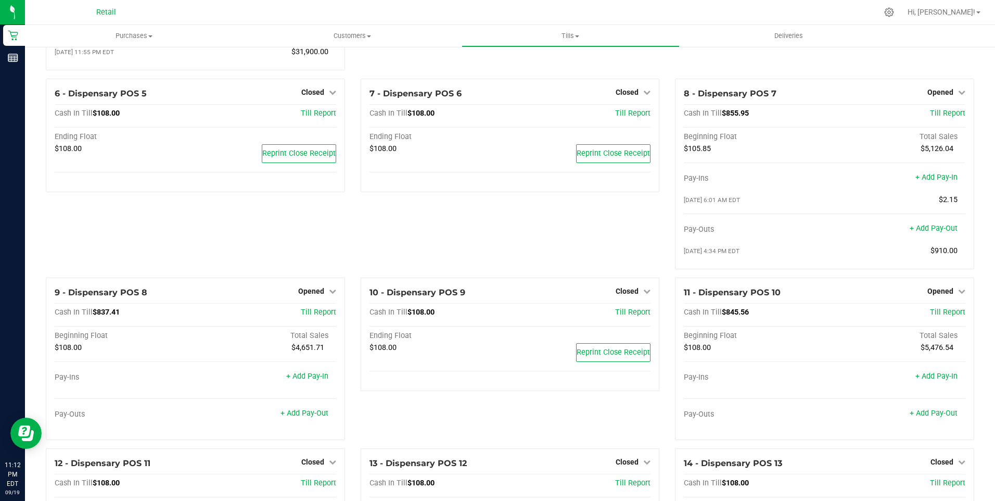
scroll to position [260, 0]
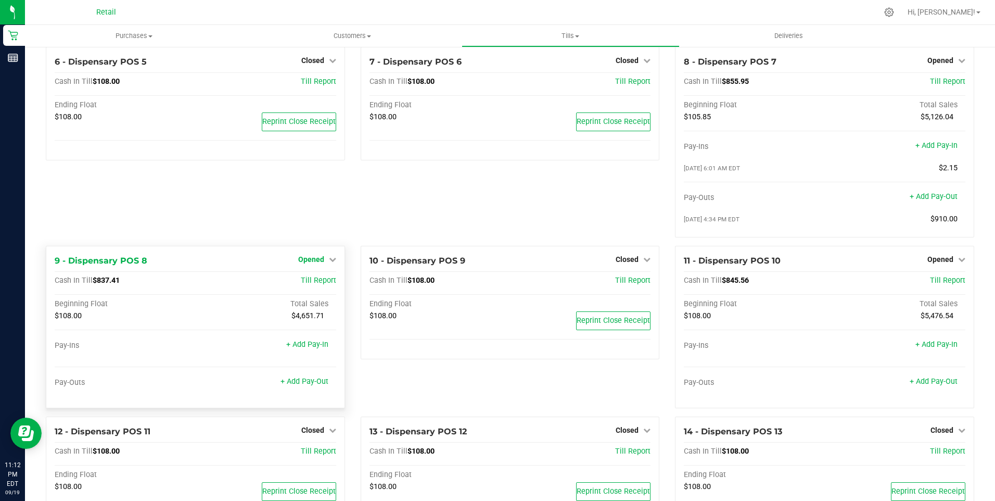
click at [313, 262] on span "Opened" at bounding box center [311, 259] width 26 height 8
click at [320, 283] on link "Close Till" at bounding box center [312, 280] width 28 height 8
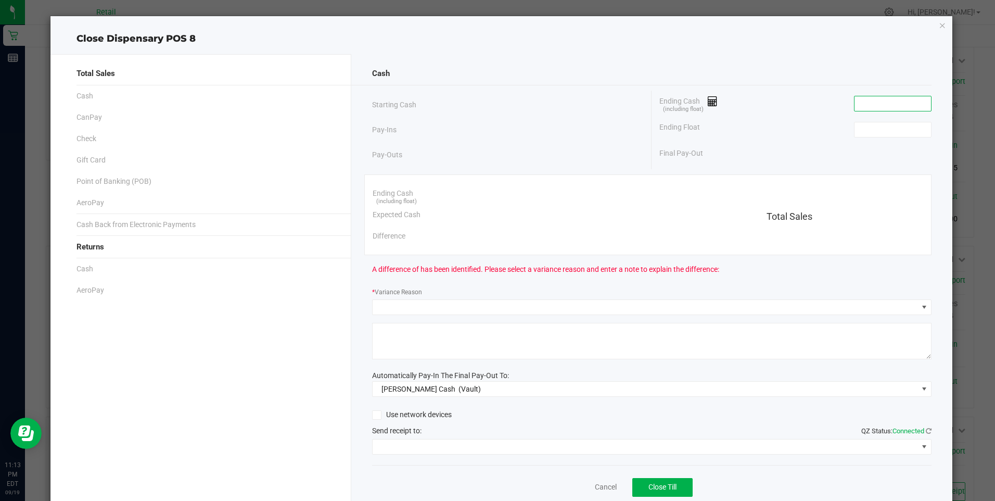
drag, startPoint x: 851, startPoint y: 106, endPoint x: 849, endPoint y: 119, distance: 13.3
click at [855, 106] on input at bounding box center [893, 103] width 77 height 15
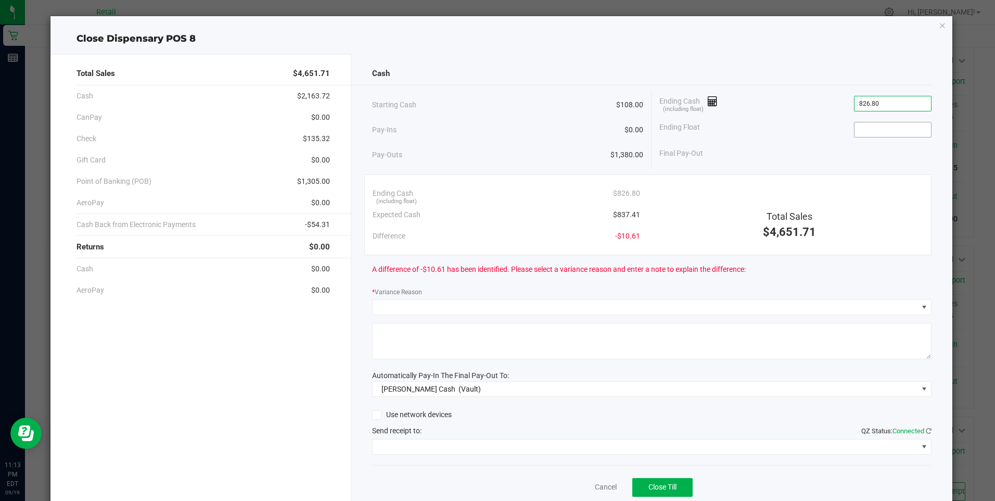
type input "$826.80"
drag, startPoint x: 848, startPoint y: 128, endPoint x: 837, endPoint y: 134, distance: 13.0
click at [855, 129] on input at bounding box center [893, 129] width 77 height 15
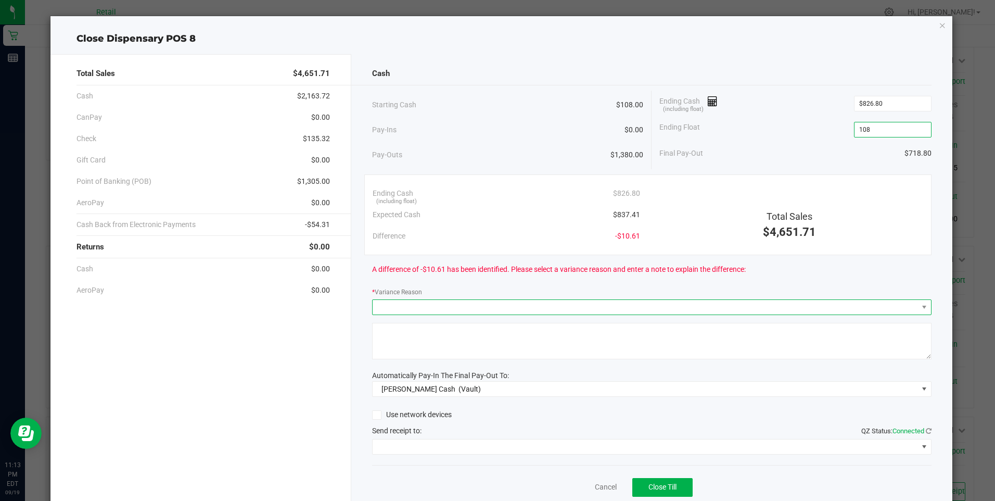
type input "$108.00"
click at [401, 301] on span at bounding box center [646, 307] width 546 height 15
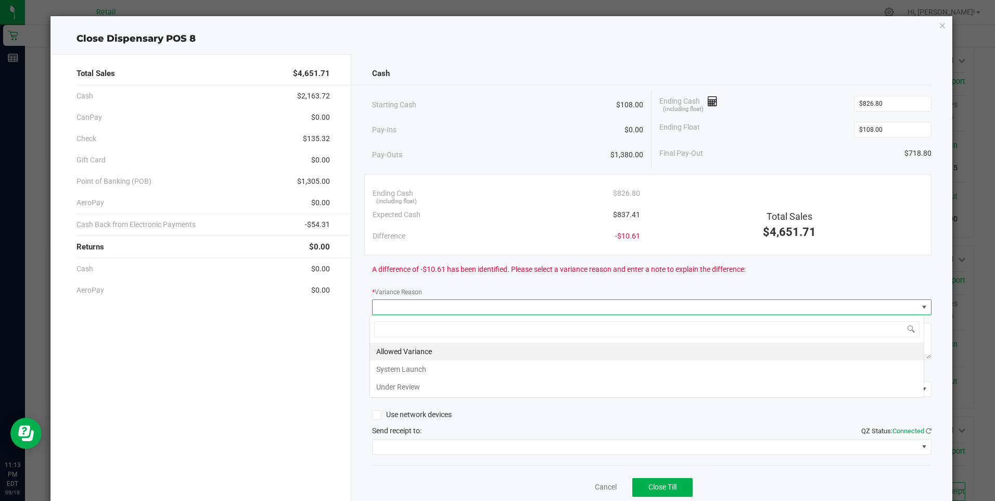
scroll to position [16, 555]
click at [428, 346] on li "Allowed Variance" at bounding box center [647, 352] width 554 height 18
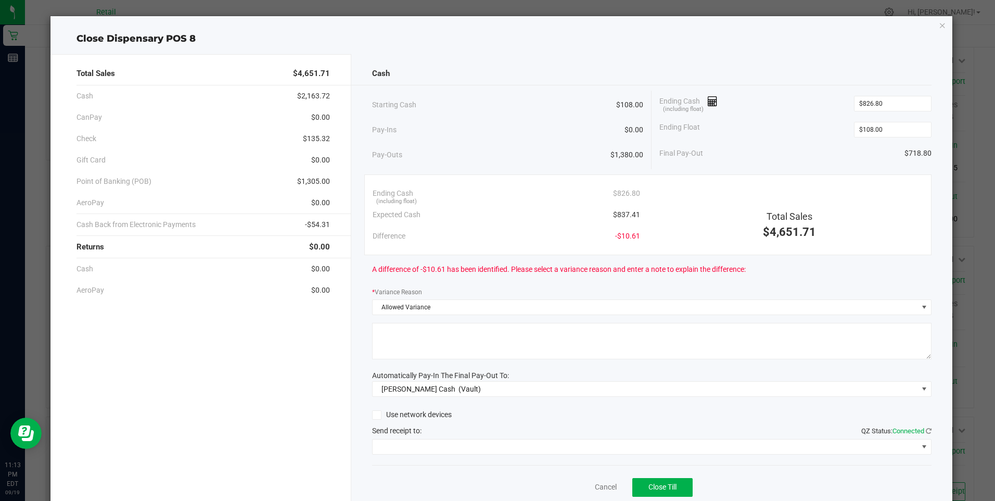
click at [428, 347] on textarea at bounding box center [652, 341] width 560 height 36
type textarea "mg"
click at [555, 444] on span at bounding box center [646, 446] width 546 height 15
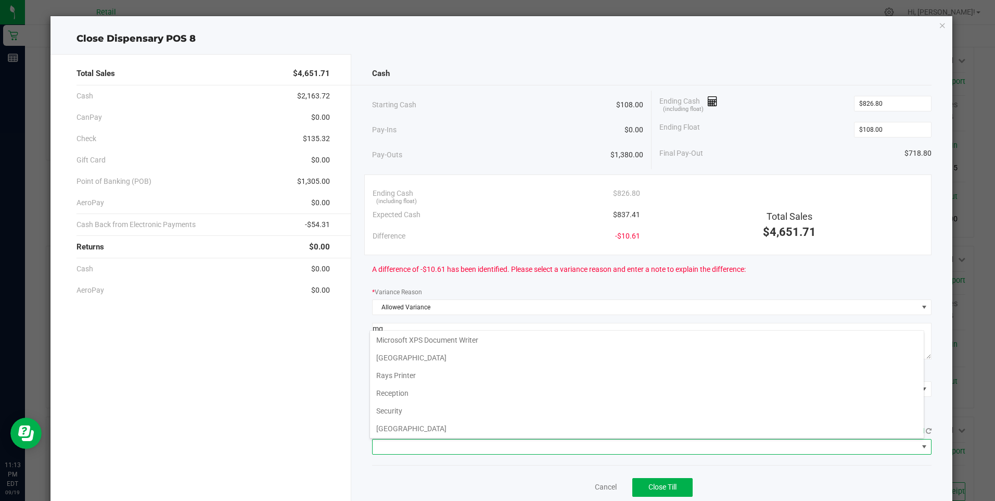
scroll to position [161, 0]
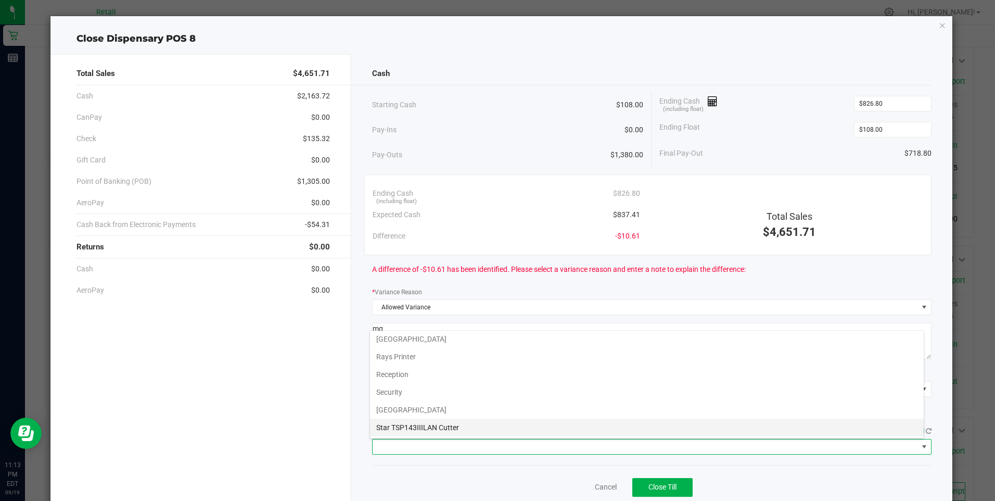
click at [577, 425] on Cutter "Star TSP143IIILAN Cutter" at bounding box center [647, 428] width 554 height 18
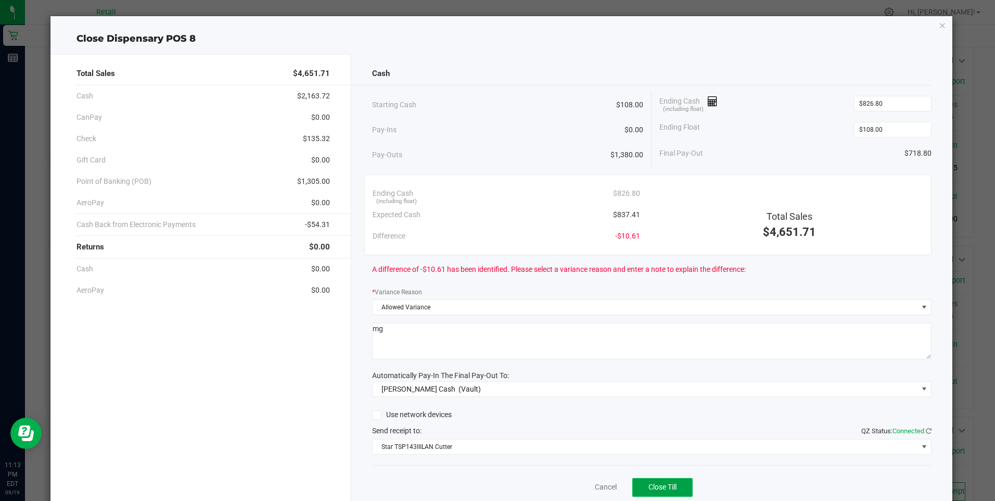
click at [664, 484] on span "Close Till" at bounding box center [663, 487] width 28 height 8
click at [579, 483] on link "Dismiss" at bounding box center [583, 487] width 25 height 11
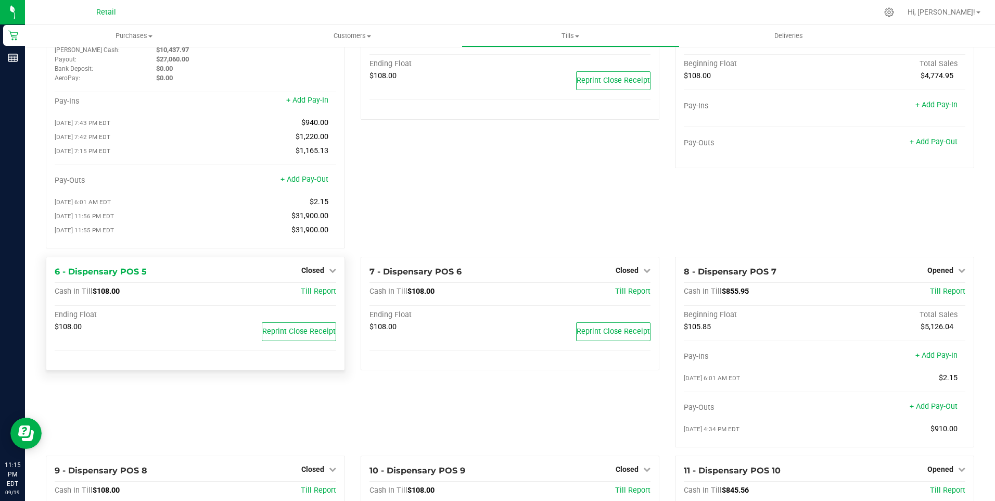
scroll to position [0, 0]
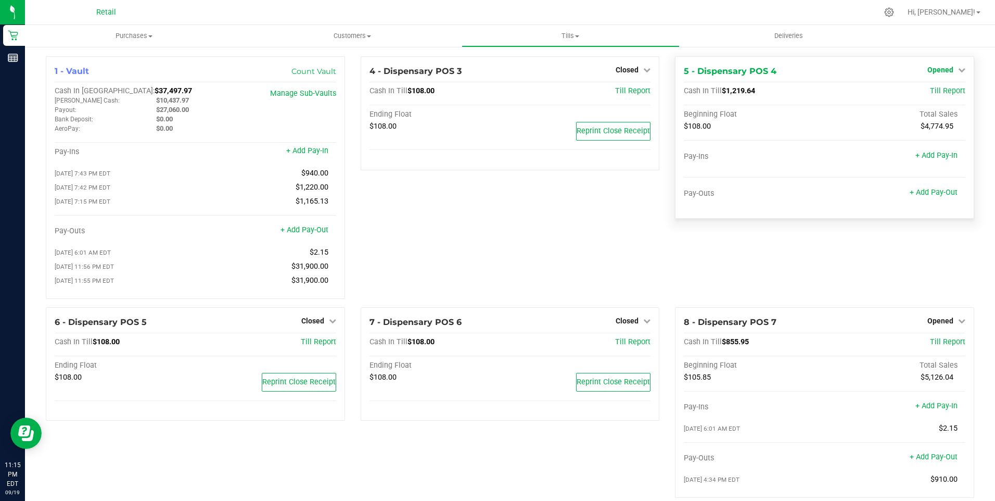
drag, startPoint x: 995, startPoint y: 268, endPoint x: 942, endPoint y: 66, distance: 208.4
click at [942, 66] on span "Opened" at bounding box center [941, 70] width 26 height 8
click at [941, 88] on link "Close Till" at bounding box center [942, 91] width 28 height 8
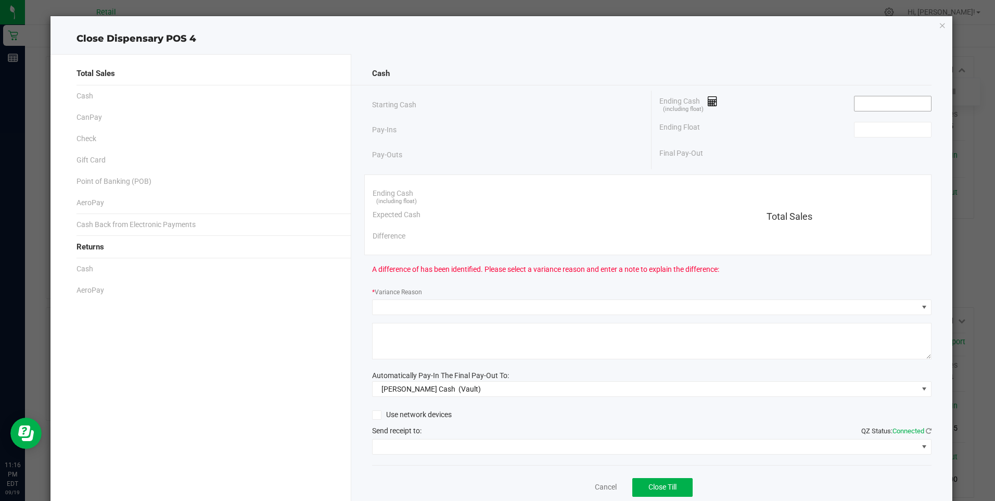
click at [855, 103] on input at bounding box center [893, 103] width 77 height 15
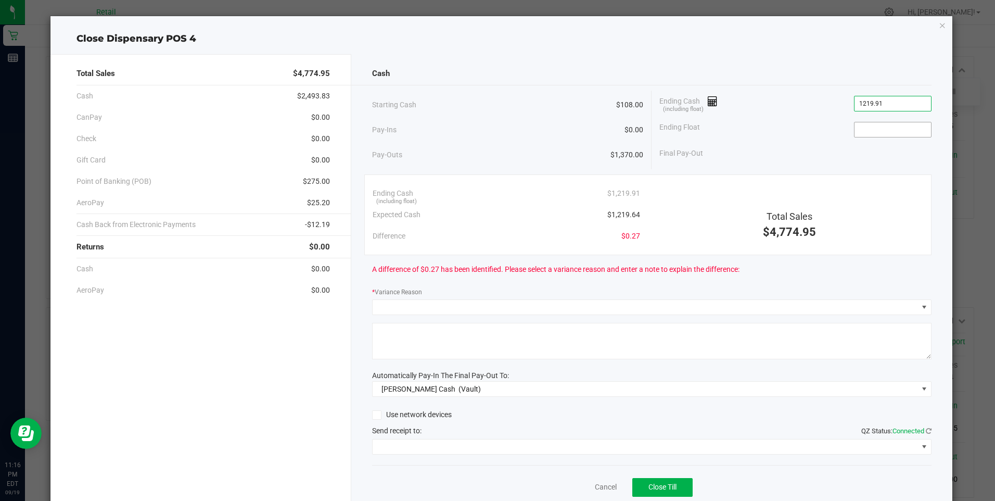
type input "$1,219.91"
click at [855, 131] on input at bounding box center [893, 129] width 77 height 15
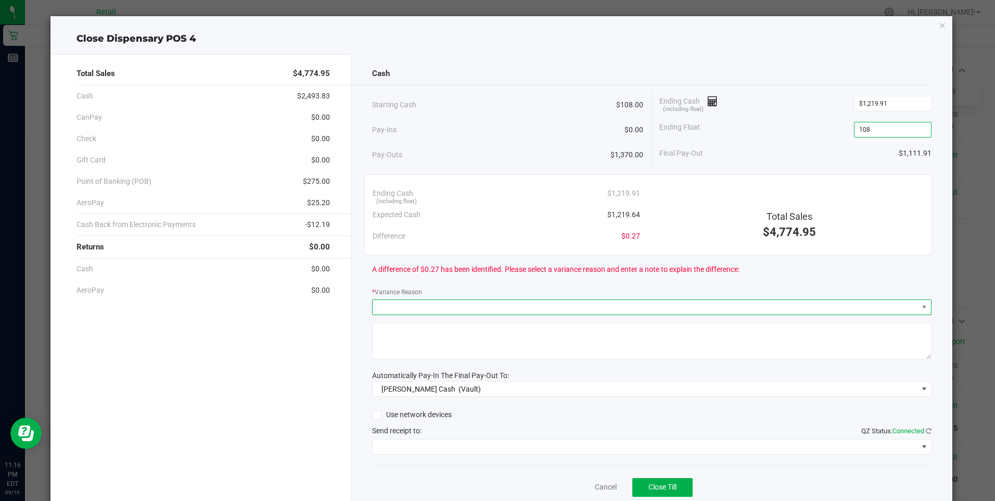
type input "$108.00"
click at [382, 305] on span at bounding box center [646, 307] width 546 height 15
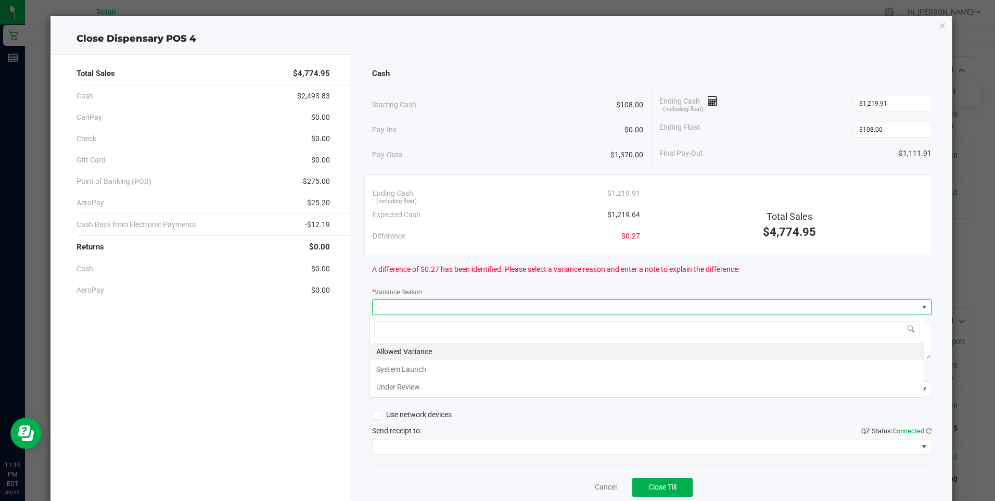
scroll to position [16, 555]
click at [395, 346] on li "Allowed Variance" at bounding box center [647, 352] width 554 height 18
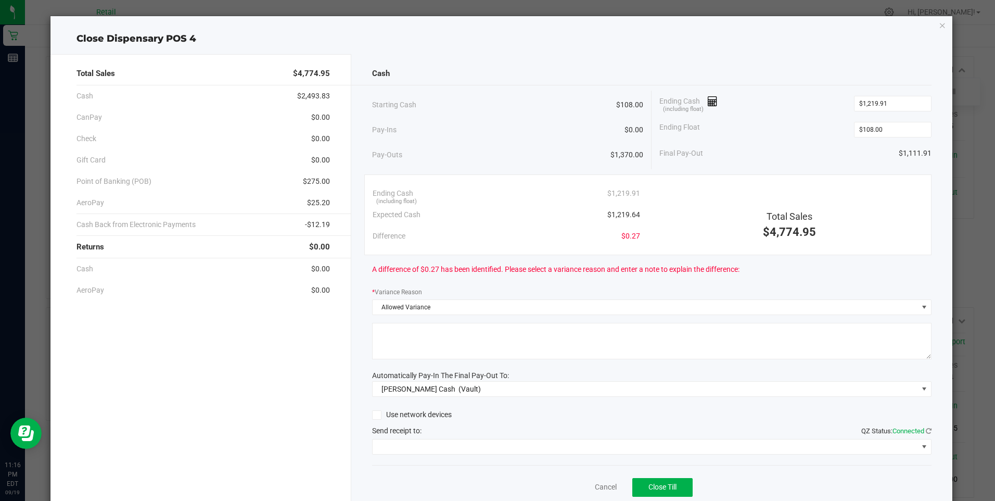
click at [395, 346] on textarea at bounding box center [652, 341] width 560 height 36
type textarea "mg"
click at [559, 447] on span at bounding box center [646, 446] width 546 height 15
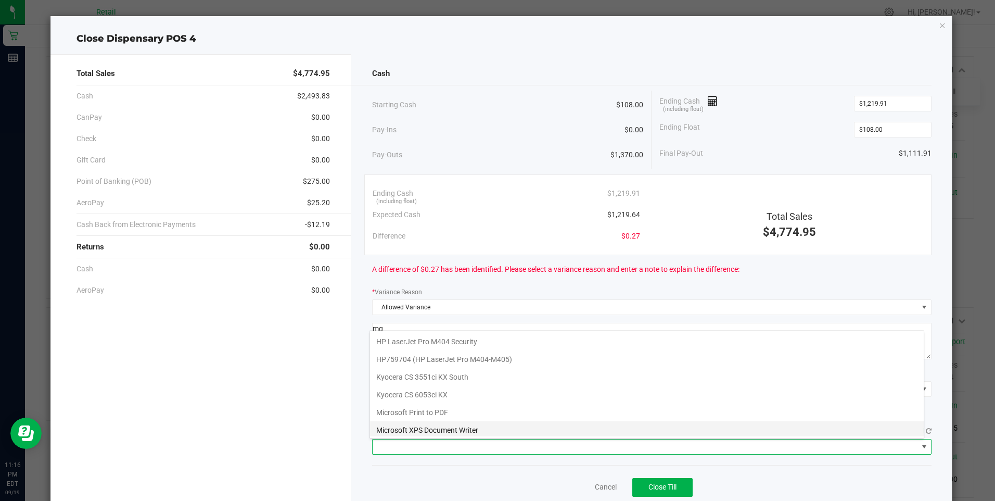
scroll to position [156, 0]
click at [573, 426] on Cutter "Star TSP143IIILAN Cutter" at bounding box center [647, 433] width 554 height 18
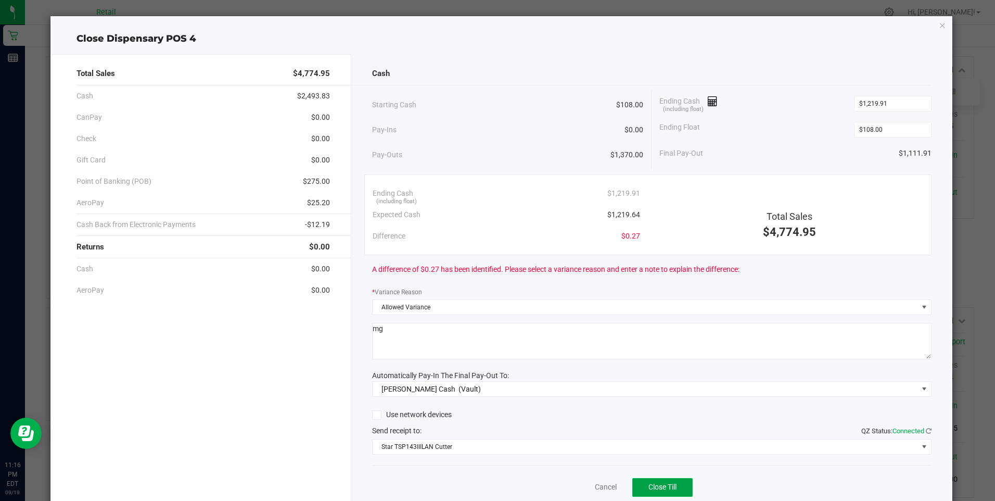
click at [649, 485] on span "Close Till" at bounding box center [663, 487] width 28 height 8
click at [577, 483] on link "Dismiss" at bounding box center [583, 487] width 25 height 11
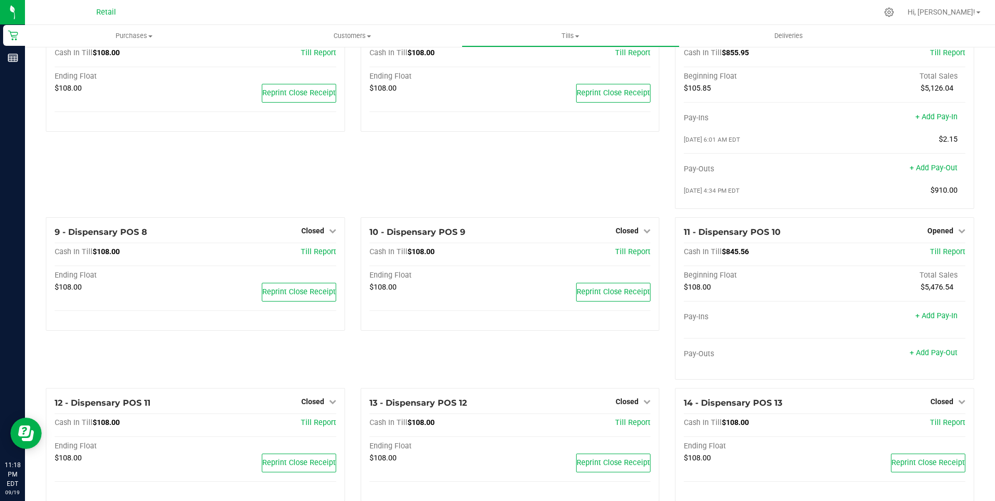
scroll to position [312, 0]
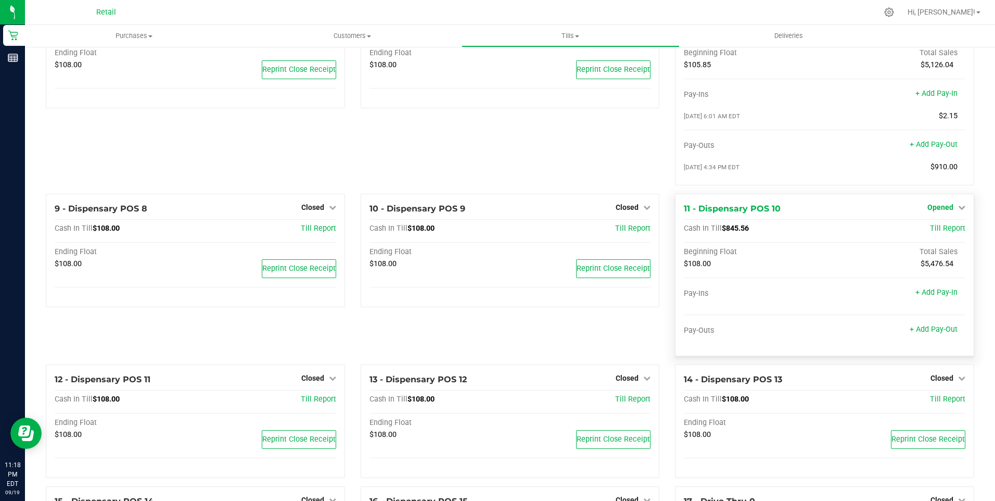
click at [939, 211] on span "Opened" at bounding box center [941, 207] width 26 height 8
click at [935, 232] on link "Close Till" at bounding box center [942, 228] width 28 height 8
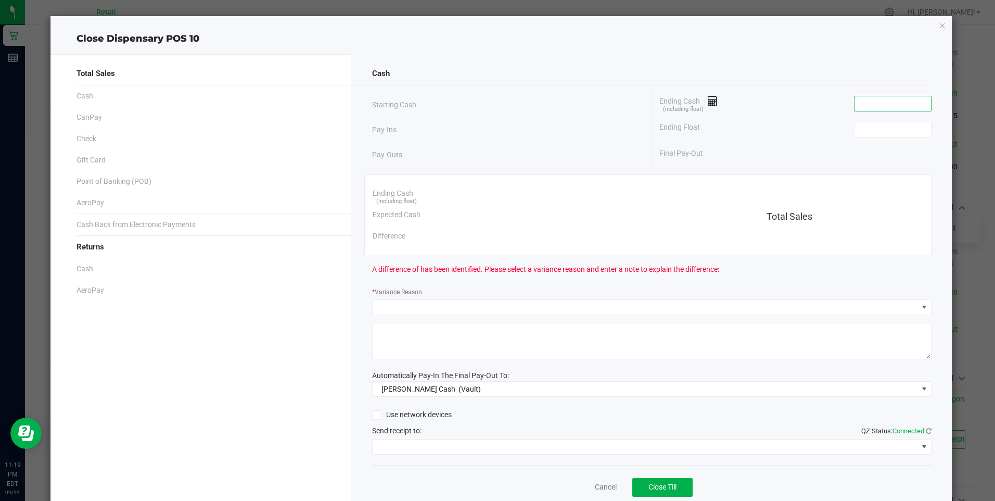
click at [861, 105] on input at bounding box center [893, 103] width 77 height 15
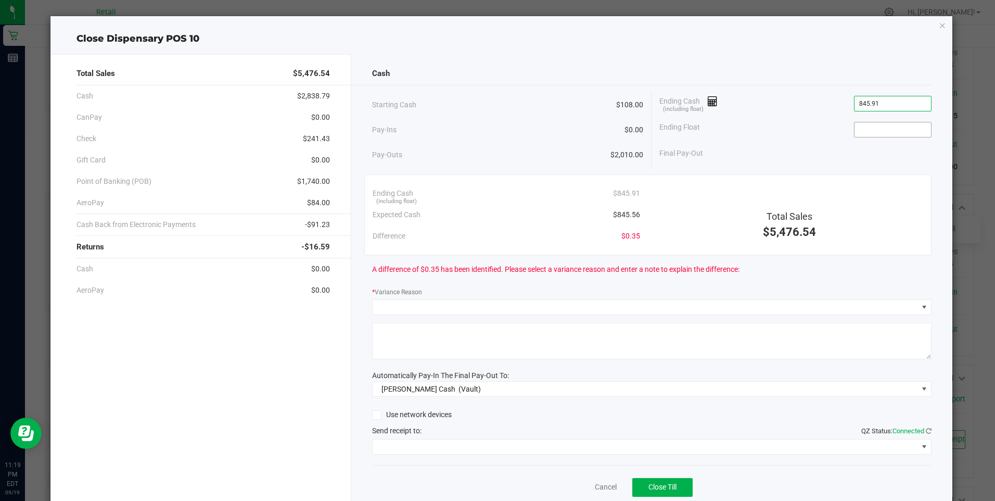
type input "$845.91"
click at [855, 135] on input at bounding box center [893, 129] width 77 height 15
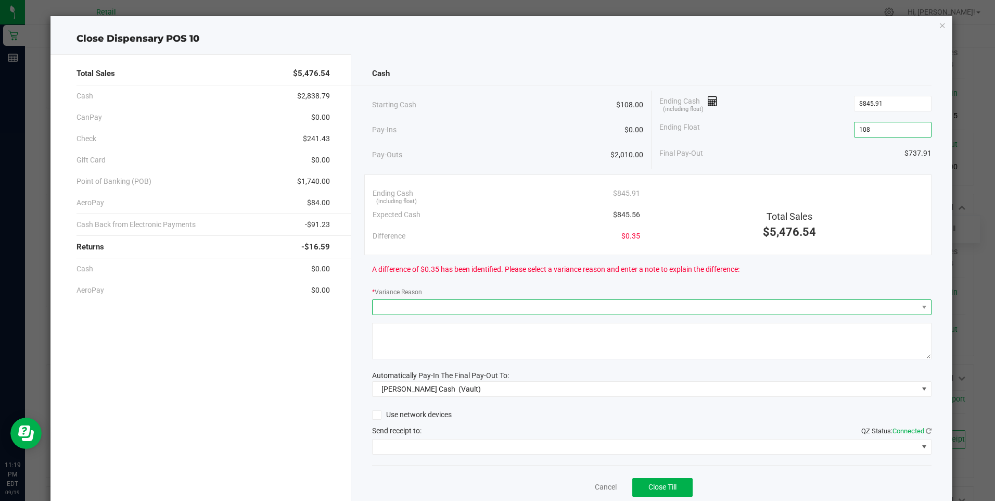
type input "$108.00"
click at [389, 307] on span at bounding box center [646, 307] width 546 height 15
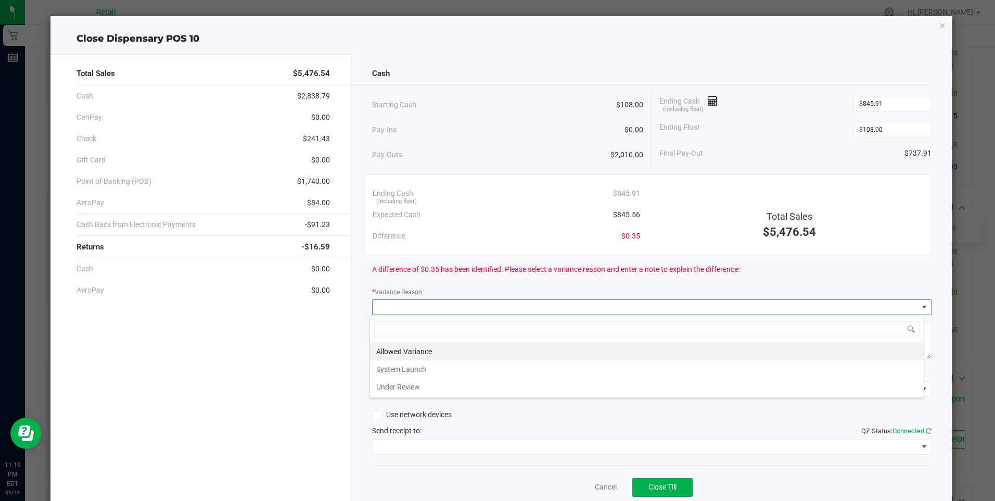
scroll to position [16, 555]
click at [404, 346] on li "Allowed Variance" at bounding box center [647, 352] width 554 height 18
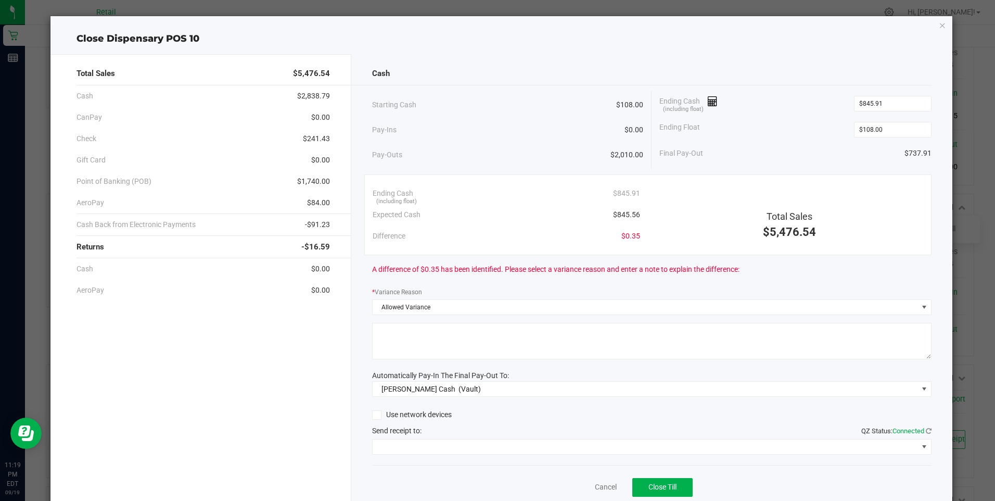
click at [404, 344] on textarea at bounding box center [652, 341] width 560 height 36
type textarea "mg"
click at [480, 446] on span at bounding box center [646, 446] width 546 height 15
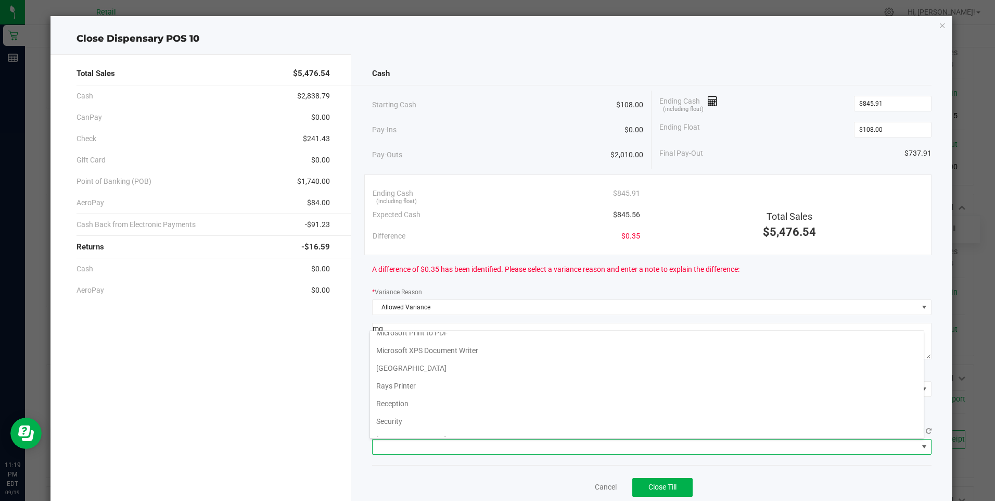
scroll to position [161, 0]
drag, startPoint x: 635, startPoint y: 426, endPoint x: 630, endPoint y: 455, distance: 29.1
click at [637, 426] on Cutter "Star TSP143IIILAN Cutter" at bounding box center [647, 428] width 554 height 18
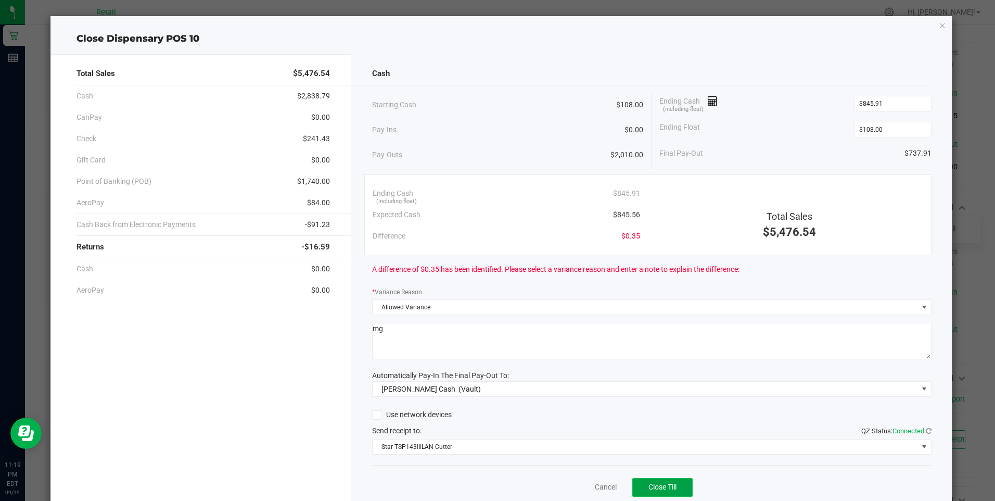
click at [659, 480] on button "Close Till" at bounding box center [663, 487] width 60 height 19
click at [576, 484] on link "Dismiss" at bounding box center [583, 487] width 25 height 11
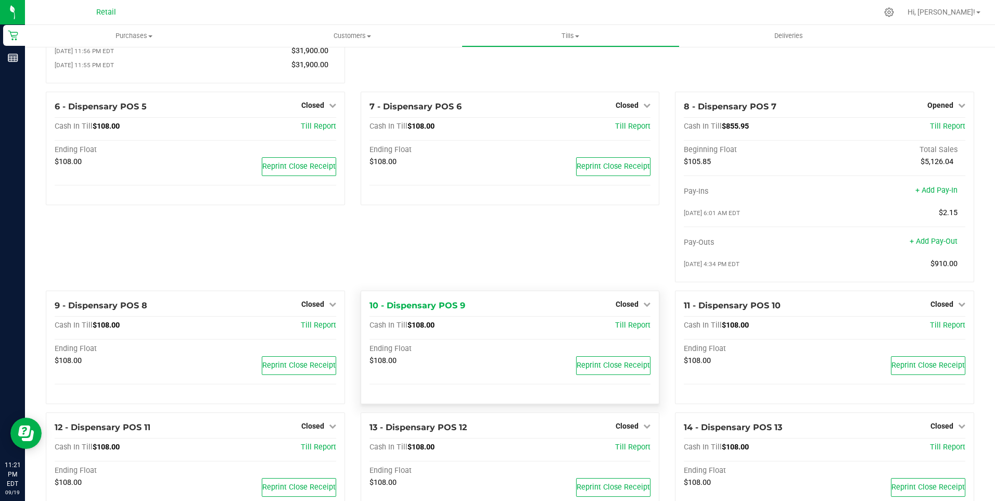
scroll to position [208, 0]
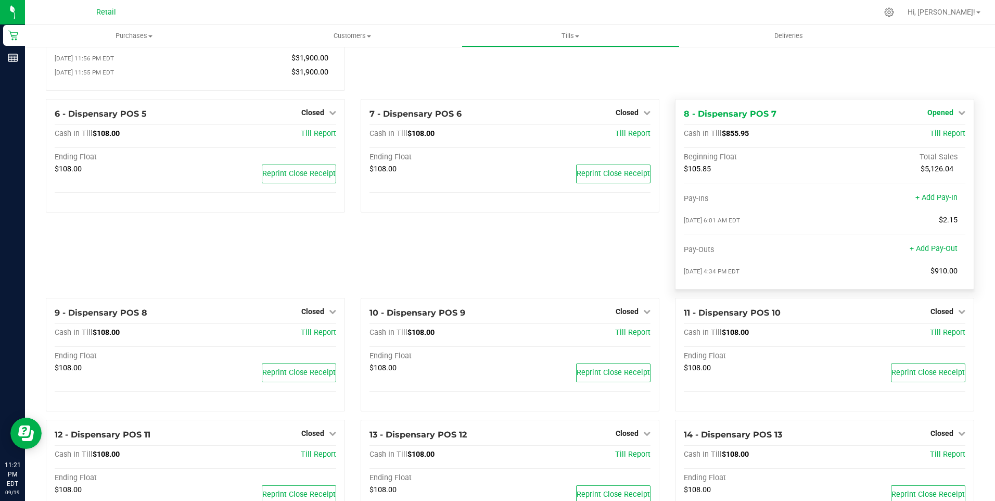
click at [931, 115] on span "Opened" at bounding box center [941, 112] width 26 height 8
drag, startPoint x: 933, startPoint y: 142, endPoint x: 937, endPoint y: 133, distance: 9.6
click at [937, 133] on div "Close Till" at bounding box center [941, 134] width 77 height 13
drag, startPoint x: 937, startPoint y: 133, endPoint x: 924, endPoint y: 136, distance: 13.9
click at [928, 136] on link "Close Till" at bounding box center [942, 134] width 28 height 8
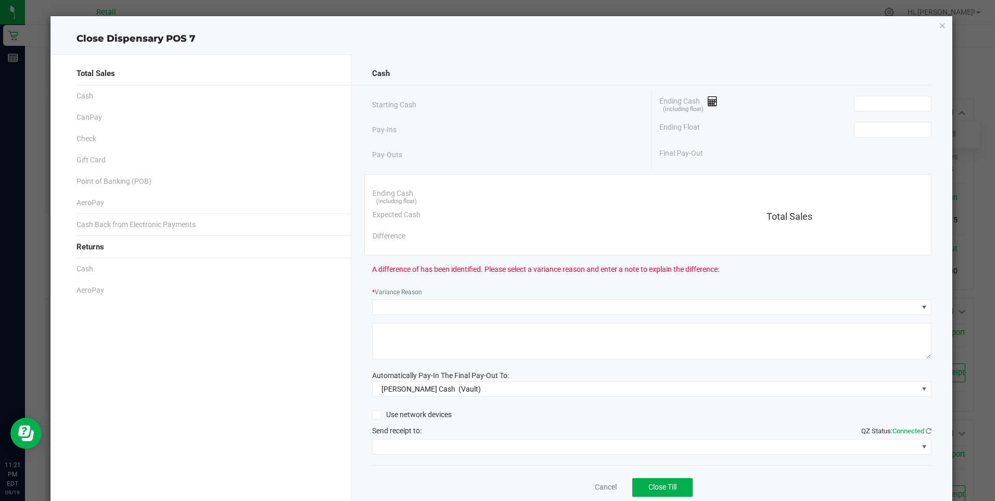
drag, startPoint x: 855, startPoint y: 95, endPoint x: 840, endPoint y: 99, distance: 15.7
click at [856, 96] on div "Ending Cash (including float)" at bounding box center [796, 104] width 272 height 26
click at [866, 104] on input at bounding box center [893, 103] width 77 height 15
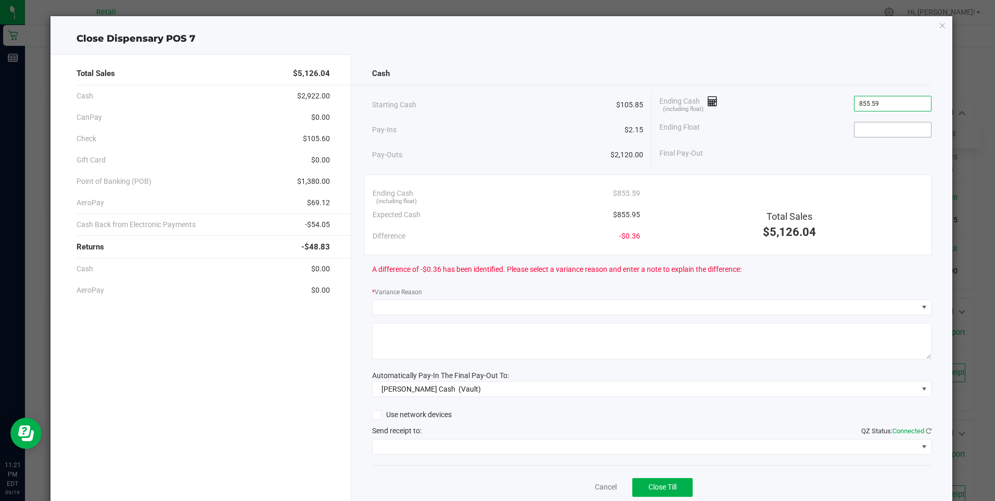
type input "$855.59"
click at [856, 130] on input at bounding box center [893, 129] width 77 height 15
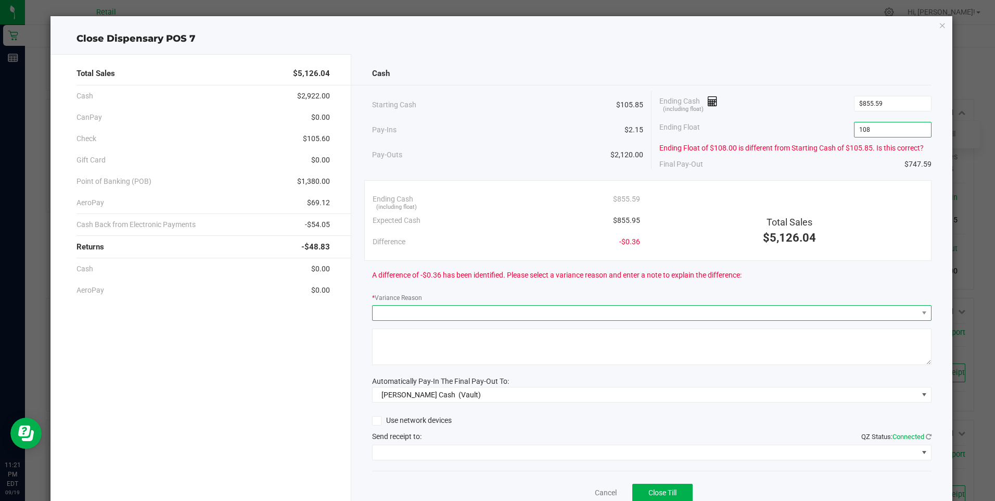
type input "$108.00"
click at [391, 311] on span at bounding box center [646, 313] width 546 height 15
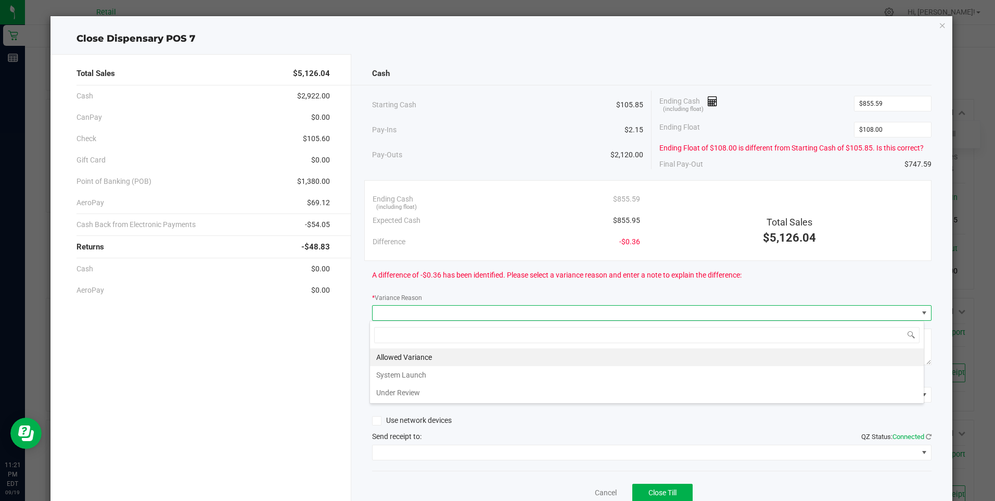
scroll to position [16, 555]
click at [398, 351] on li "Allowed Variance" at bounding box center [647, 357] width 554 height 18
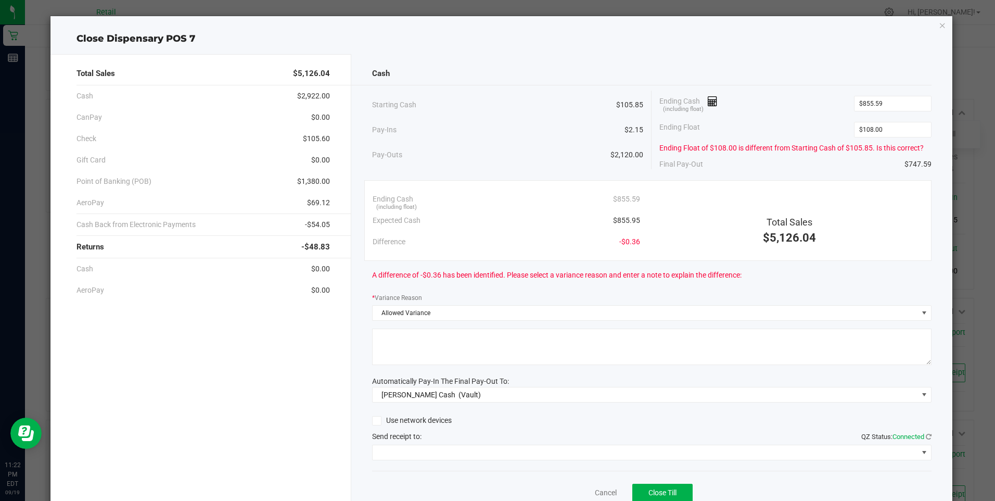
click at [400, 356] on textarea at bounding box center [652, 347] width 560 height 36
type textarea "mg"
click at [544, 451] on span at bounding box center [646, 452] width 546 height 15
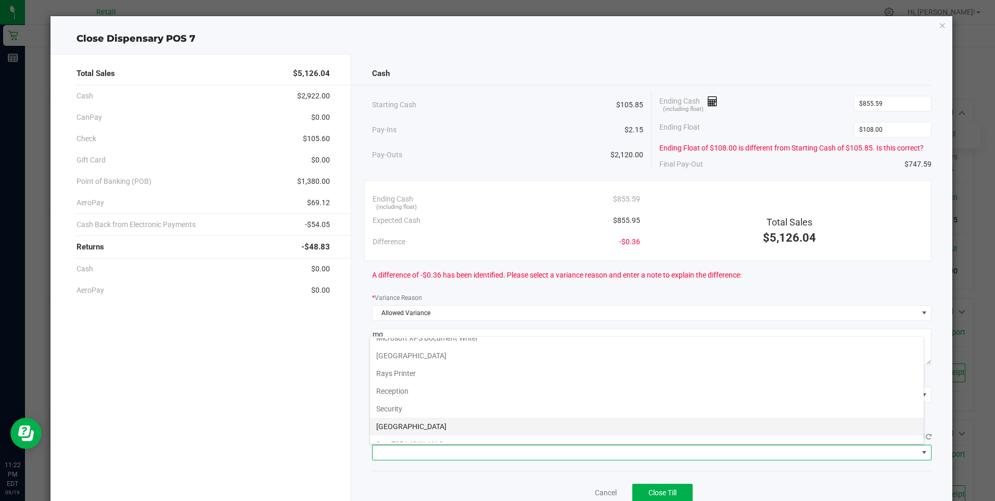
scroll to position [156, 0]
click at [616, 432] on Cutter "Star TSP143IIILAN Cutter" at bounding box center [647, 438] width 554 height 18
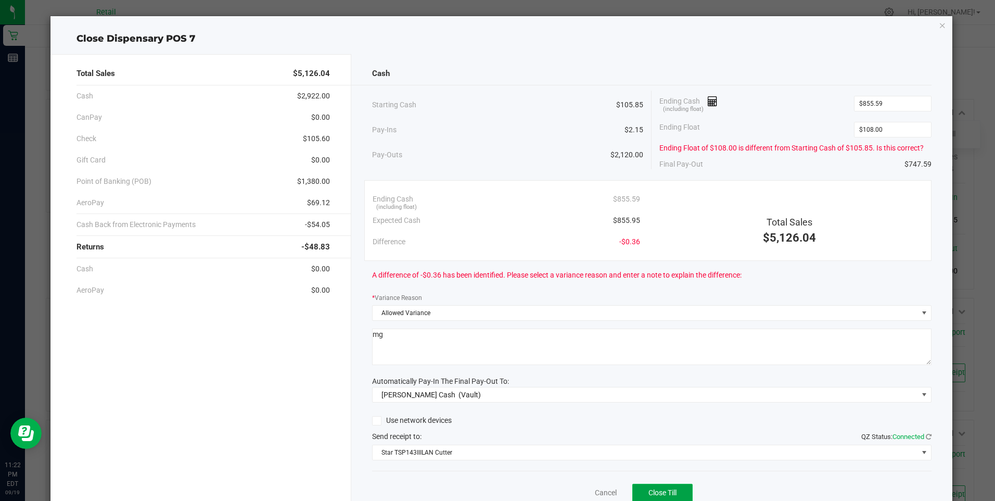
click at [652, 487] on button "Close Till" at bounding box center [663, 493] width 60 height 19
click at [580, 490] on link "Dismiss" at bounding box center [583, 492] width 25 height 11
